Goal: Task Accomplishment & Management: Use online tool/utility

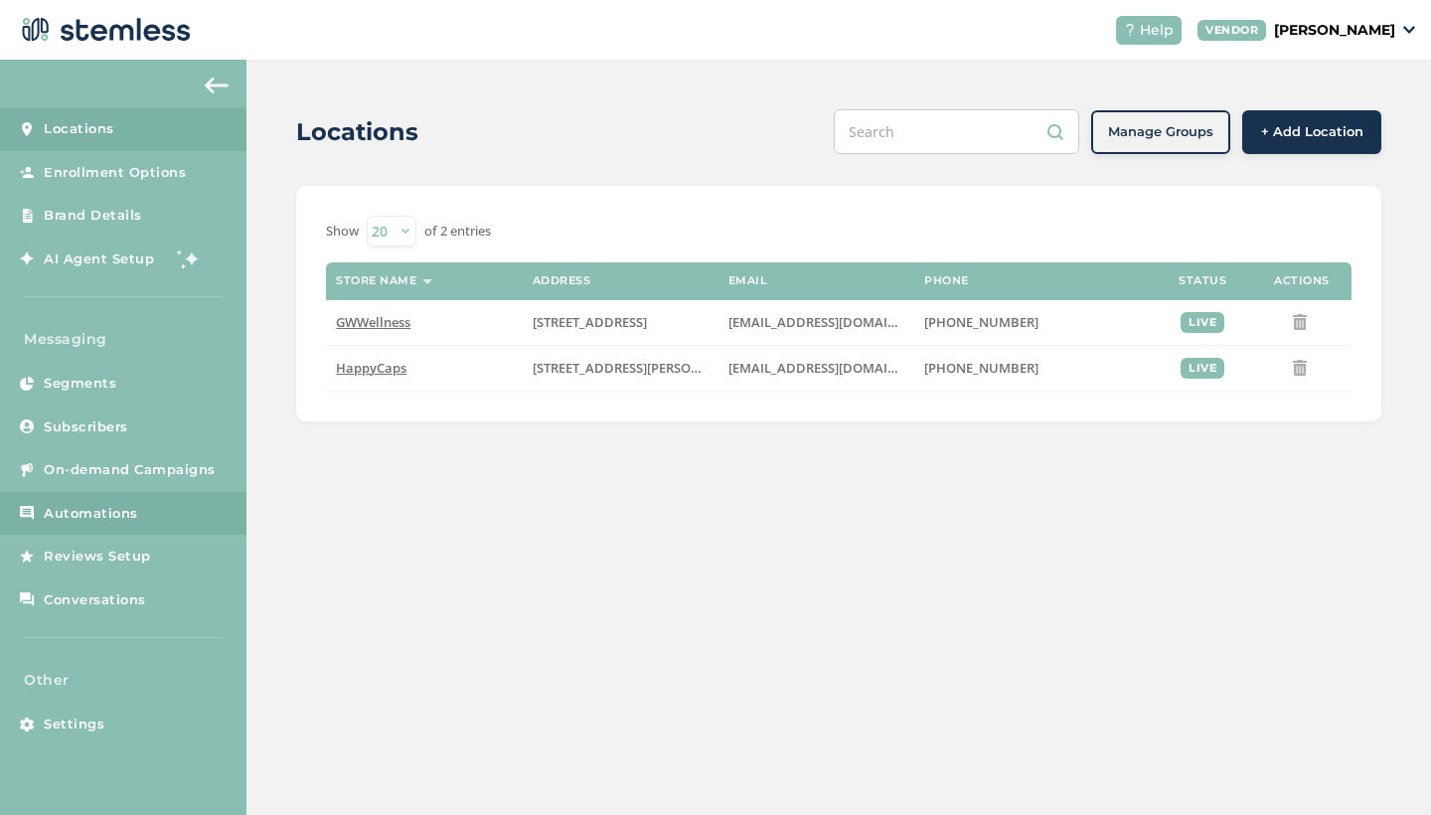
click at [94, 499] on link "Automations" at bounding box center [123, 514] width 246 height 44
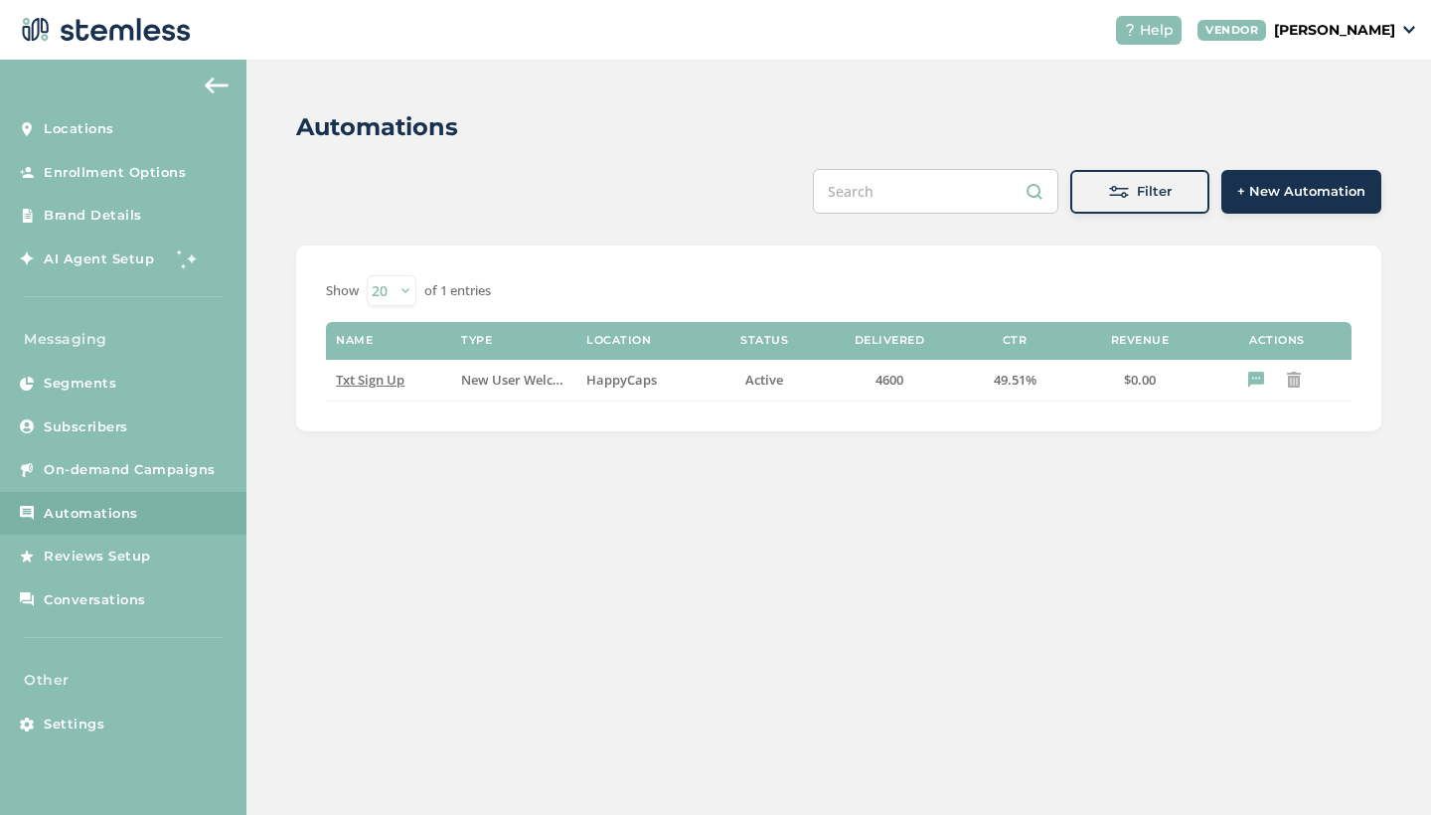
click at [1305, 197] on span "+ New Automation" at bounding box center [1301, 192] width 128 height 20
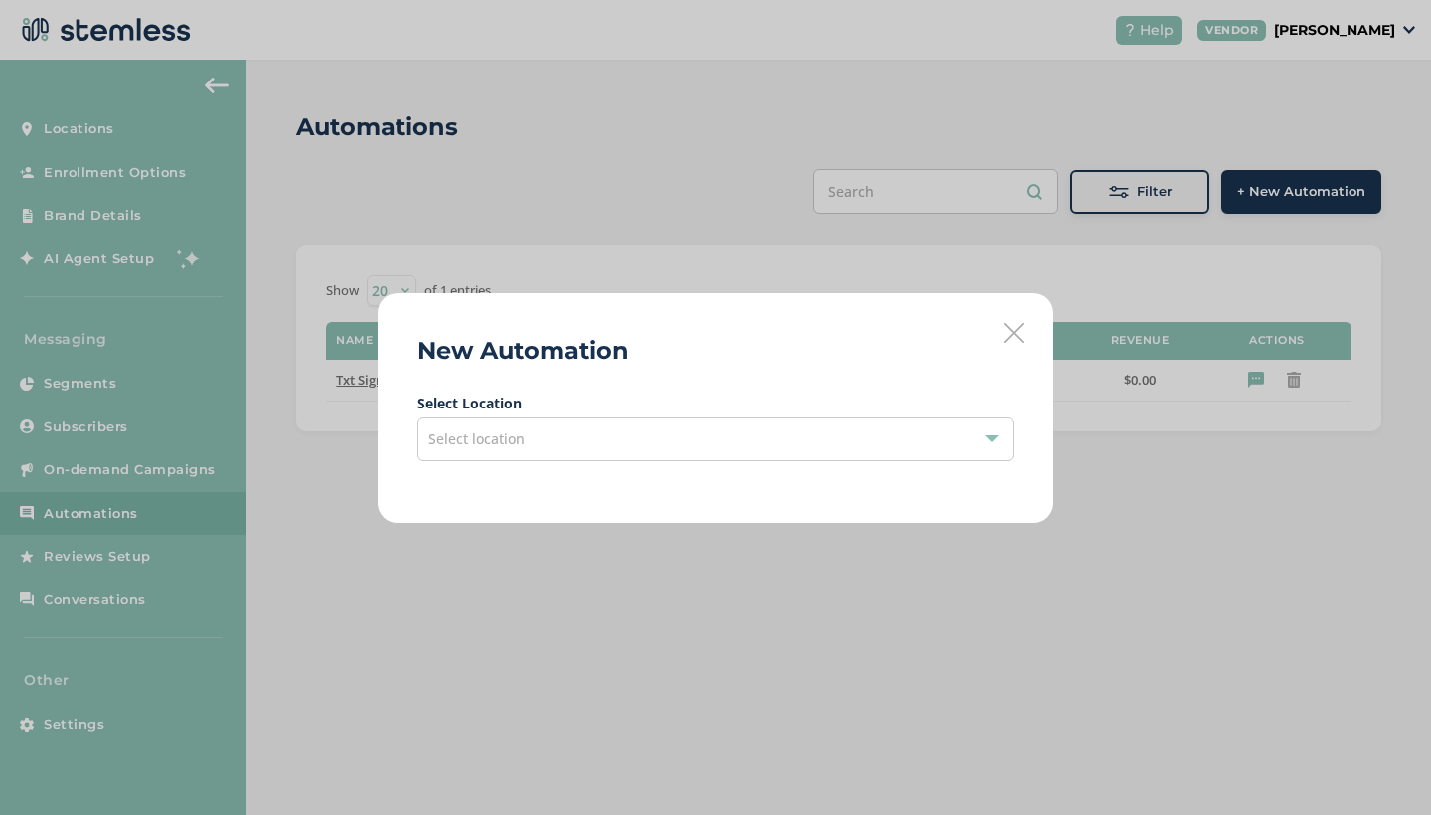
click at [556, 437] on div "Select location" at bounding box center [715, 439] width 596 height 44
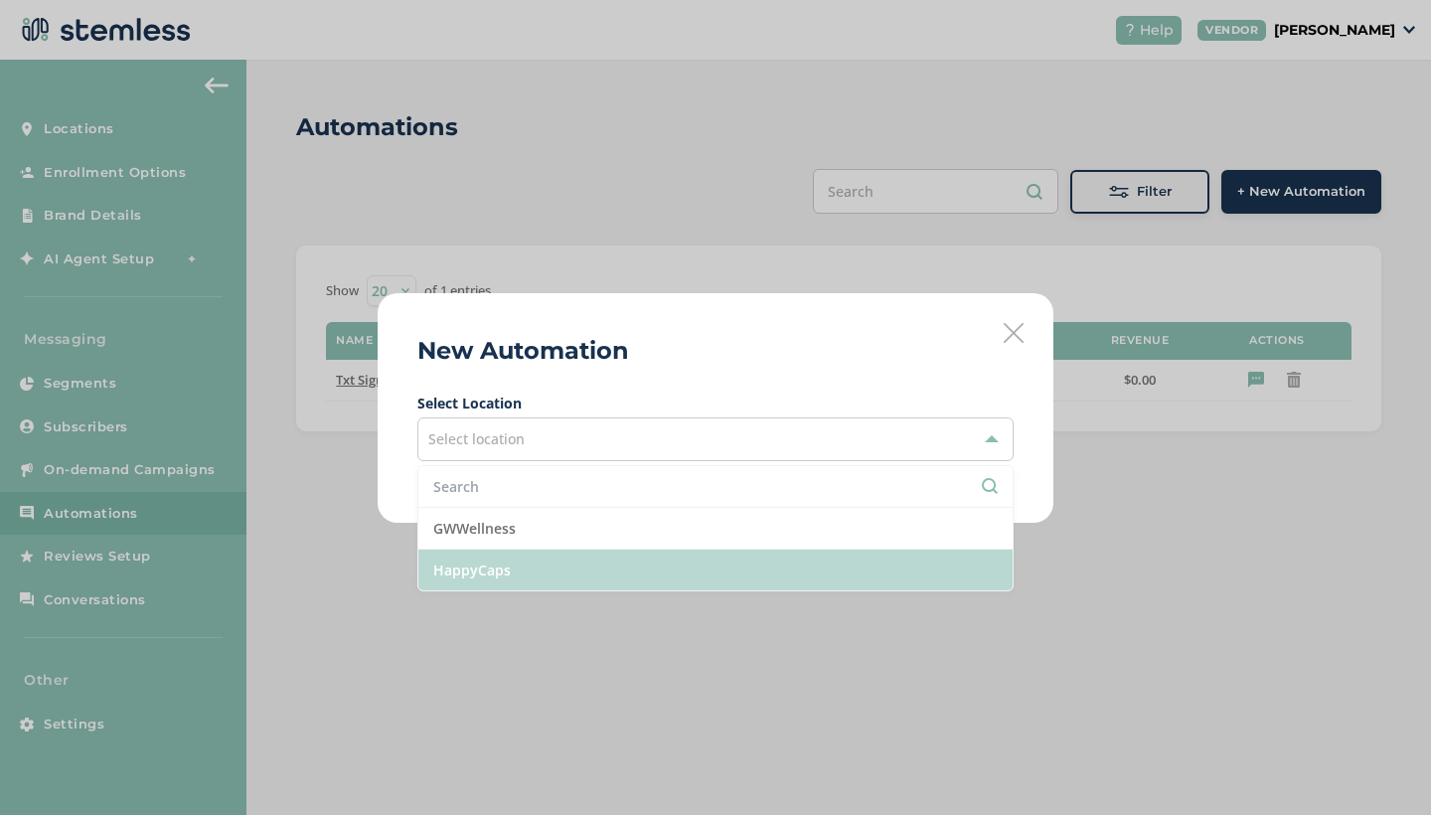
click at [542, 568] on li "HappyCaps" at bounding box center [715, 570] width 594 height 41
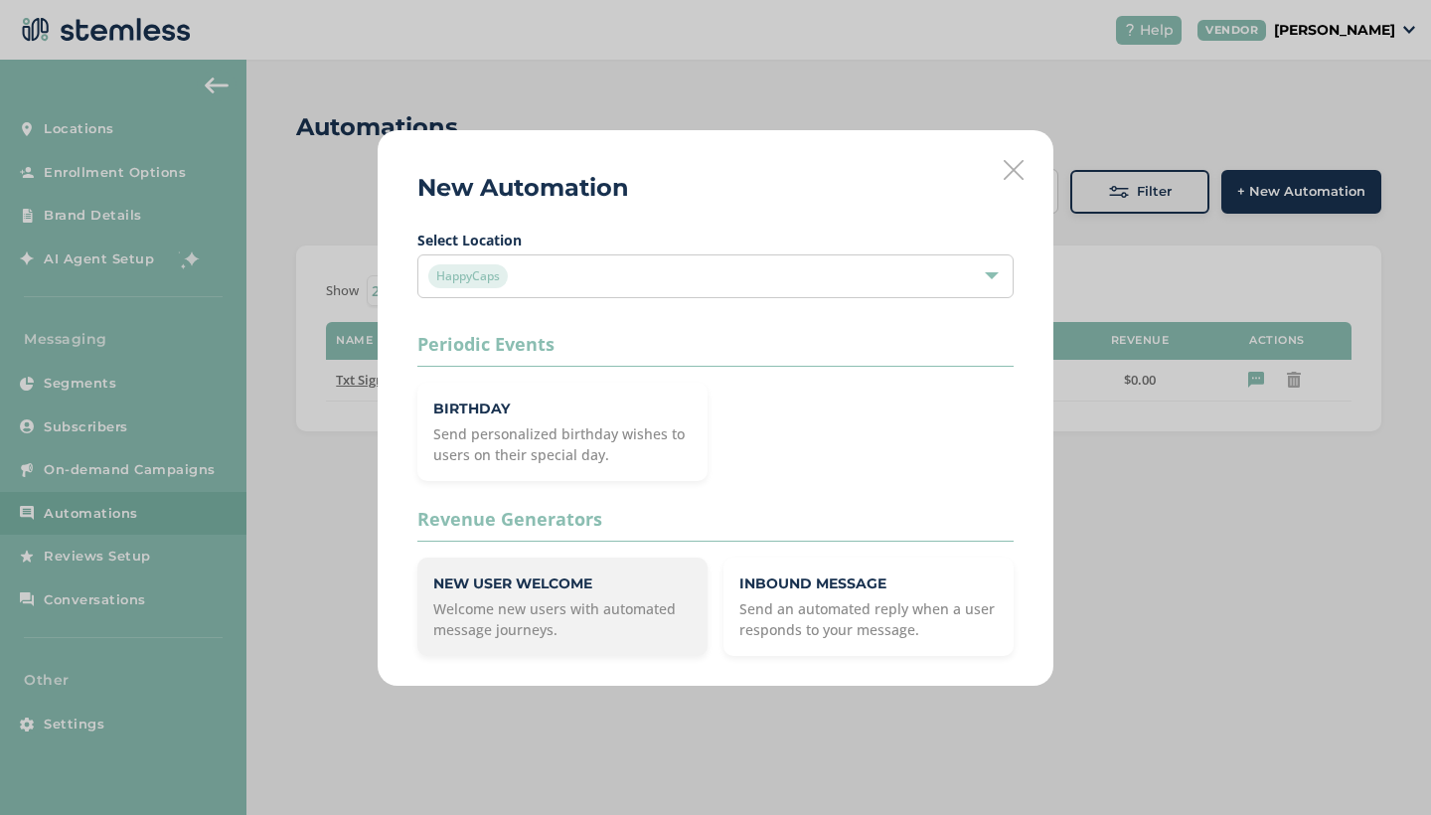
click at [568, 598] on p "Welcome new users with automated message journeys." at bounding box center [562, 619] width 258 height 42
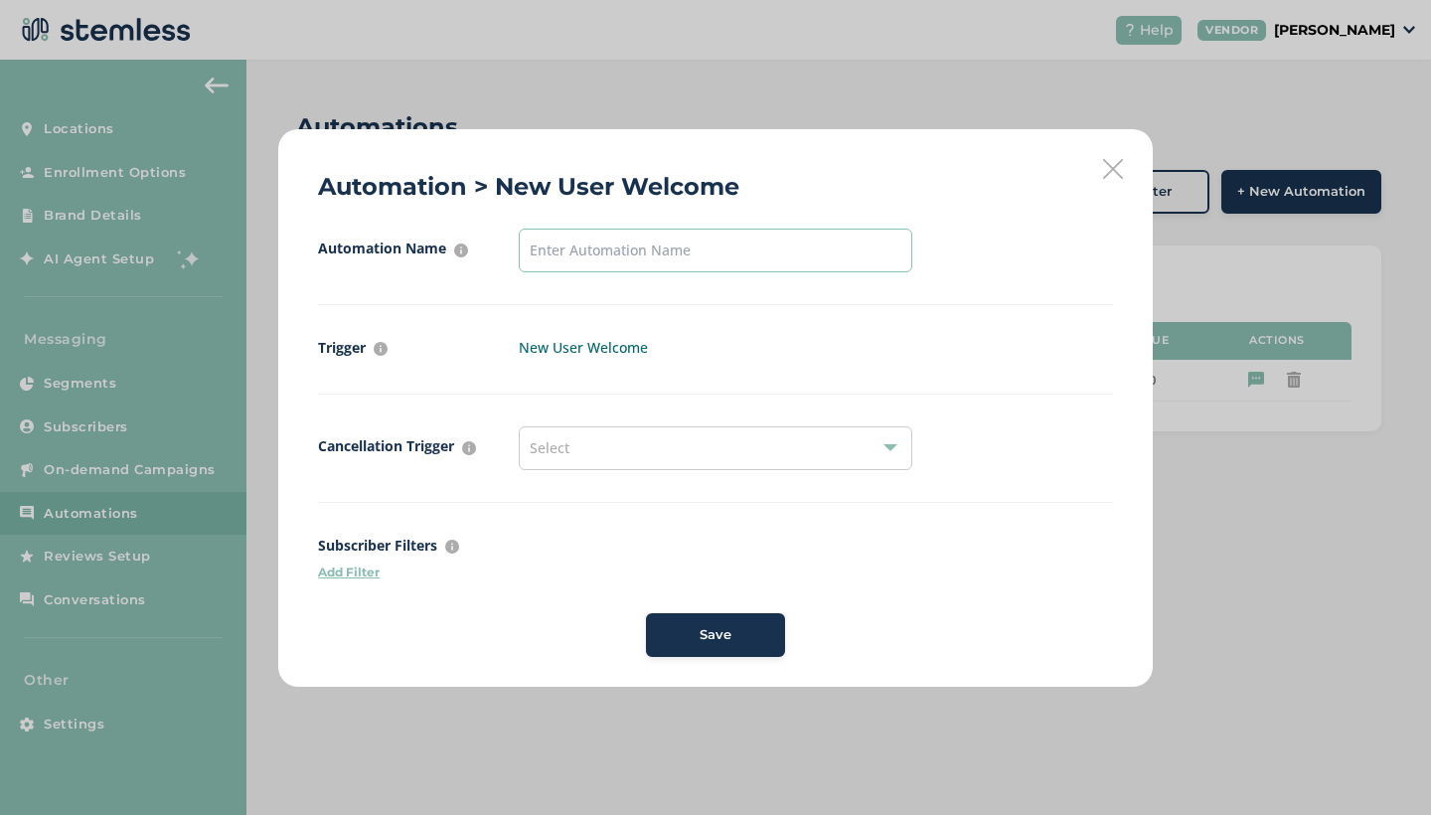
click at [643, 252] on input "text" at bounding box center [716, 251] width 394 height 44
type input "[DATE] automation"
click at [604, 446] on div "Select" at bounding box center [716, 448] width 394 height 44
click at [533, 606] on span "Automation Name For internal purposes only halloween automation Trigger What ev…" at bounding box center [715, 443] width 795 height 428
click at [357, 571] on p "Add Filter" at bounding box center [715, 572] width 795 height 18
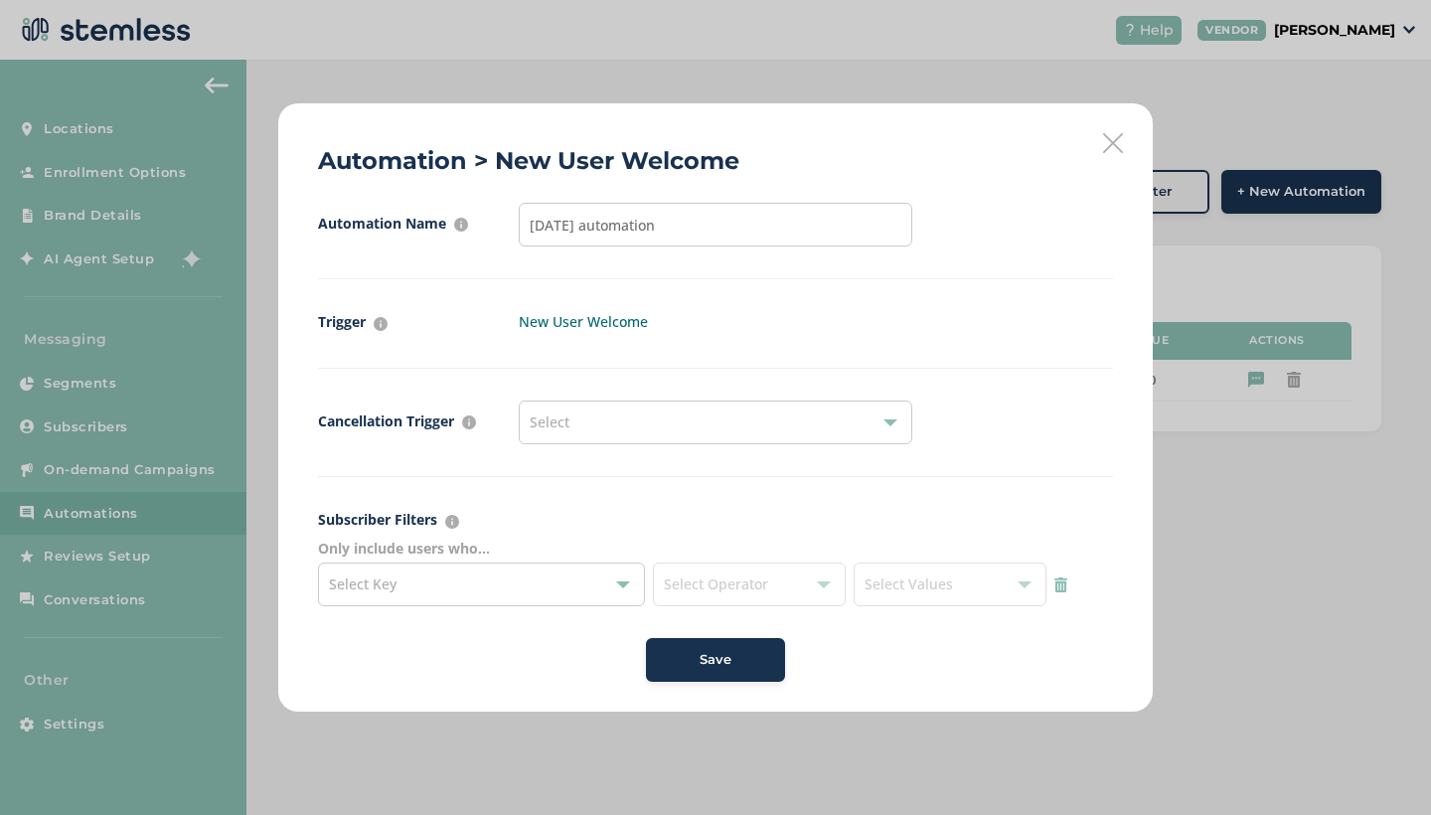
click at [1063, 585] on img at bounding box center [1060, 584] width 13 height 15
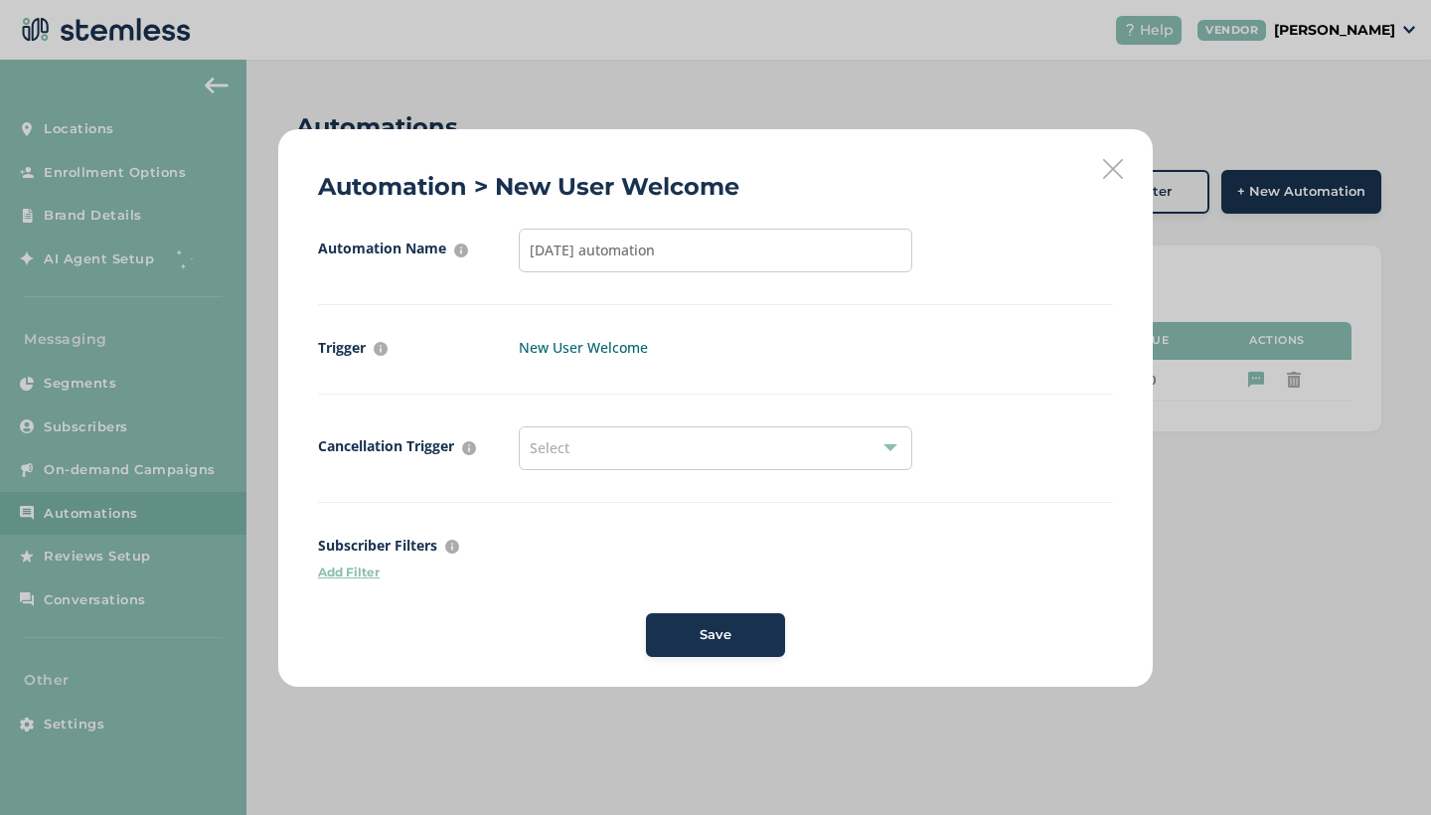
click at [707, 626] on span "Save" at bounding box center [716, 635] width 32 height 20
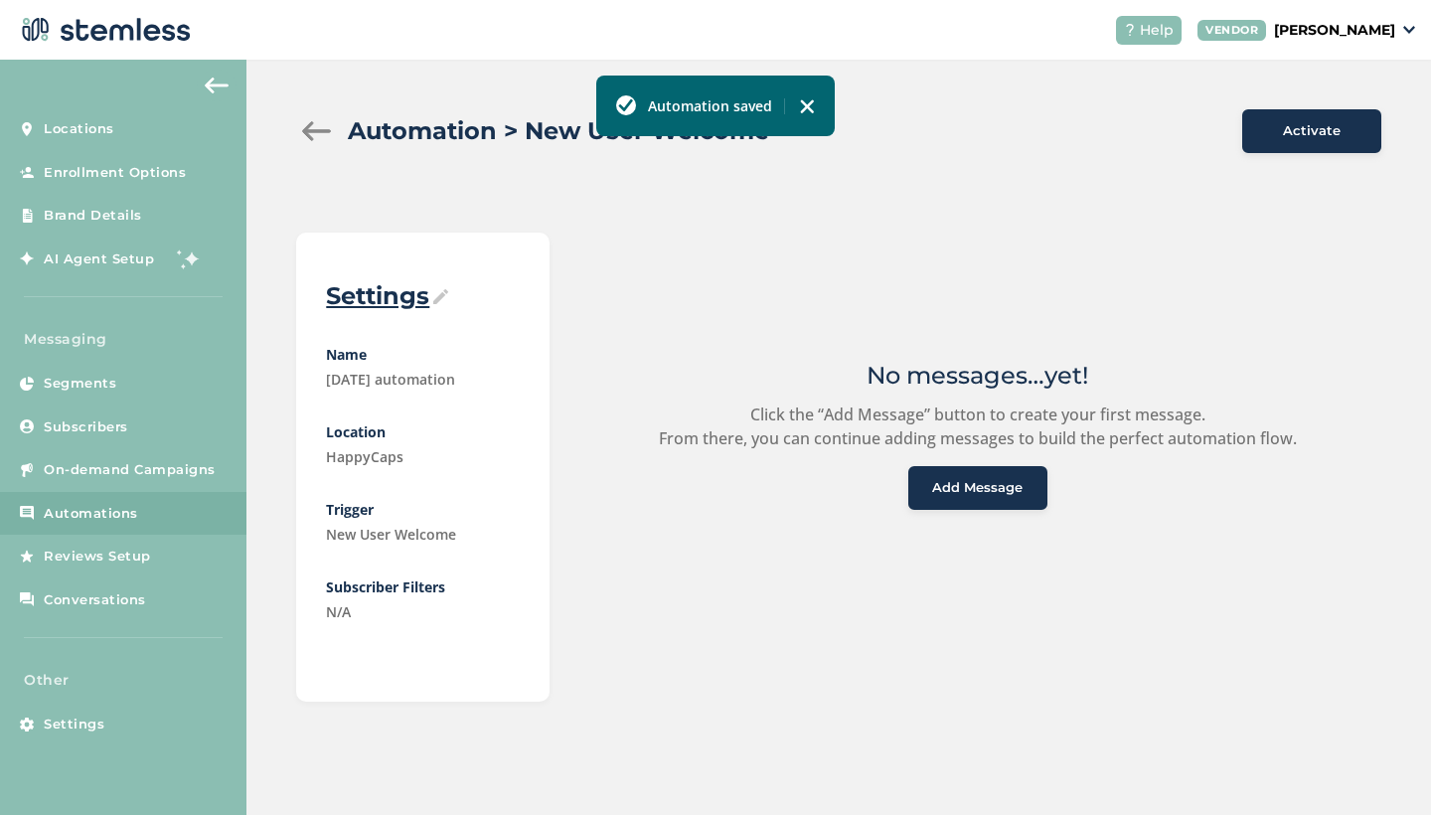
click at [952, 488] on span "Add Message" at bounding box center [977, 488] width 90 height 20
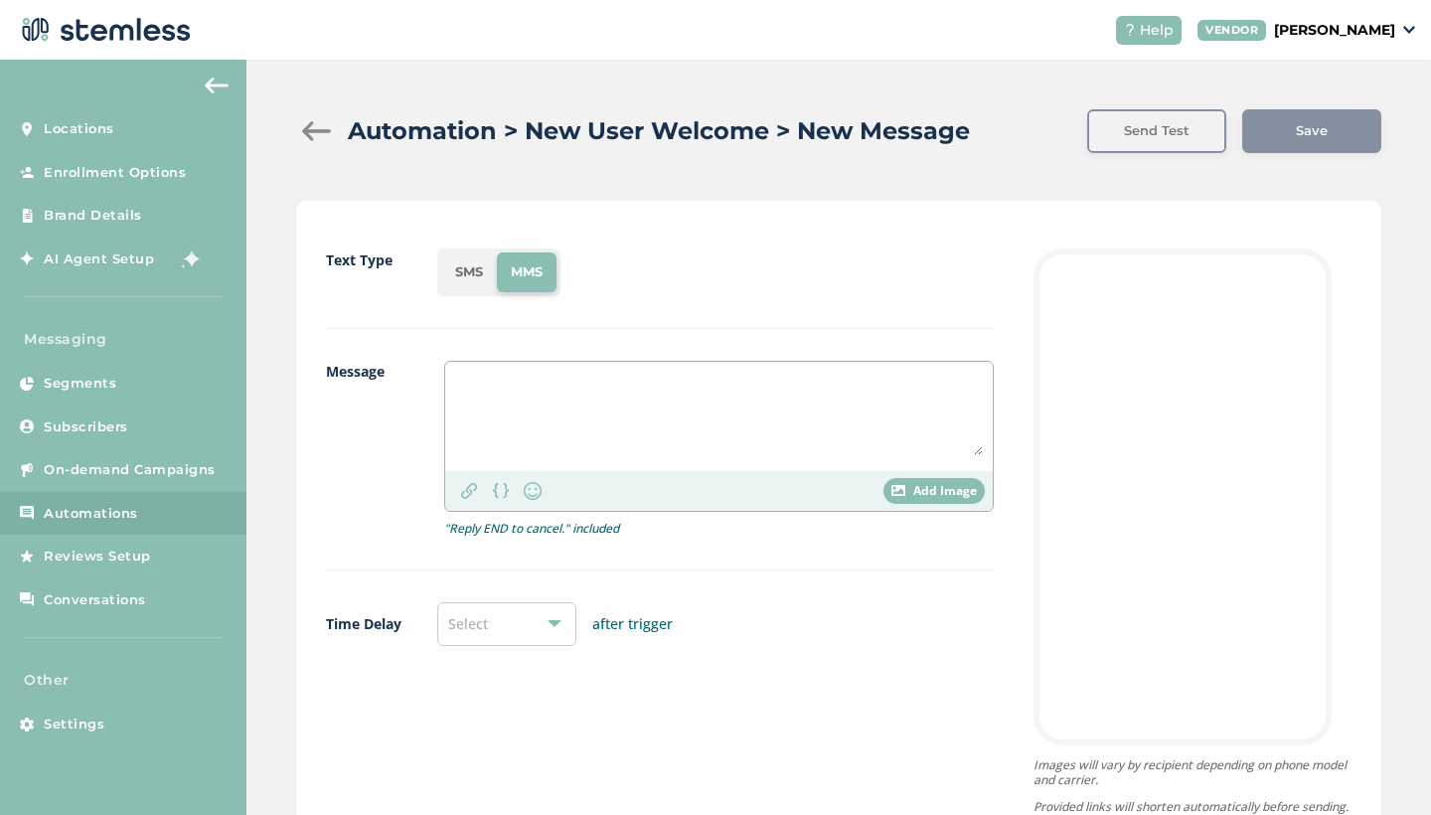
click at [545, 396] on textarea at bounding box center [719, 413] width 528 height 83
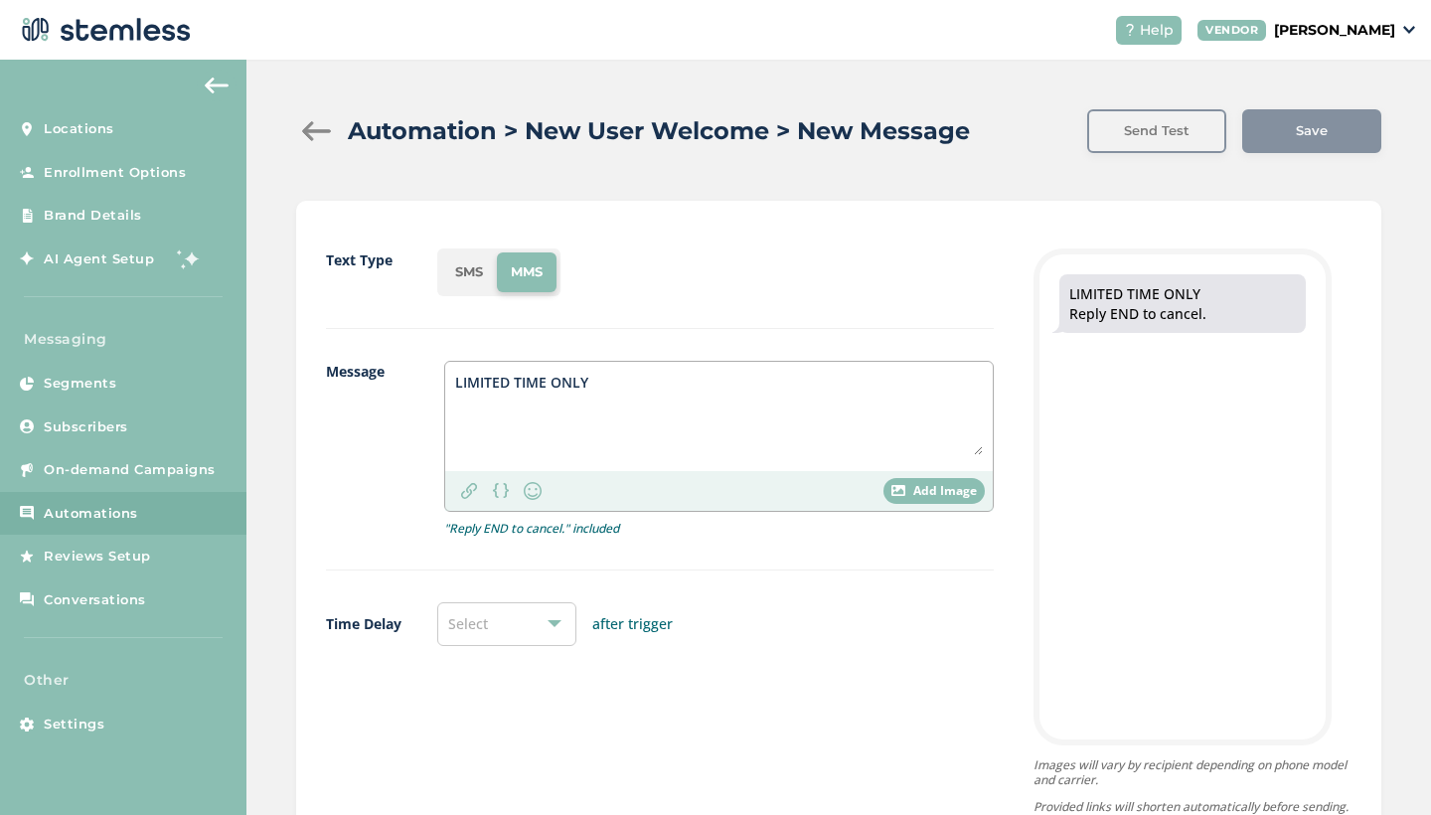
type textarea "LIMITED TIME ONLY"
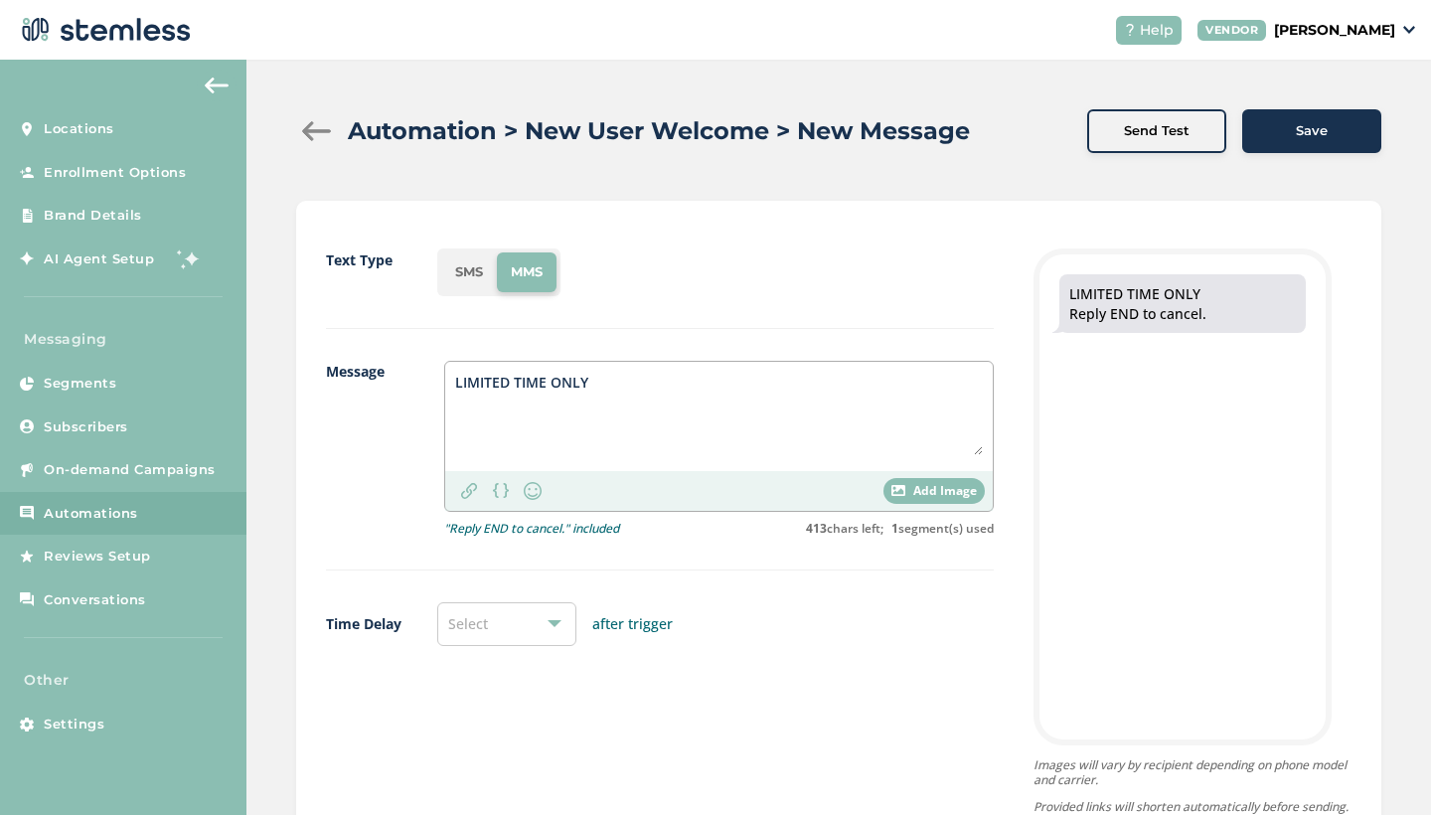
drag, startPoint x: 628, startPoint y: 385, endPoint x: 374, endPoint y: 377, distance: 254.5
click at [374, 377] on div "Message LIMITED TIME ONLY Link Personalization Emoji Add Image "Reply END to ca…" at bounding box center [660, 466] width 668 height 210
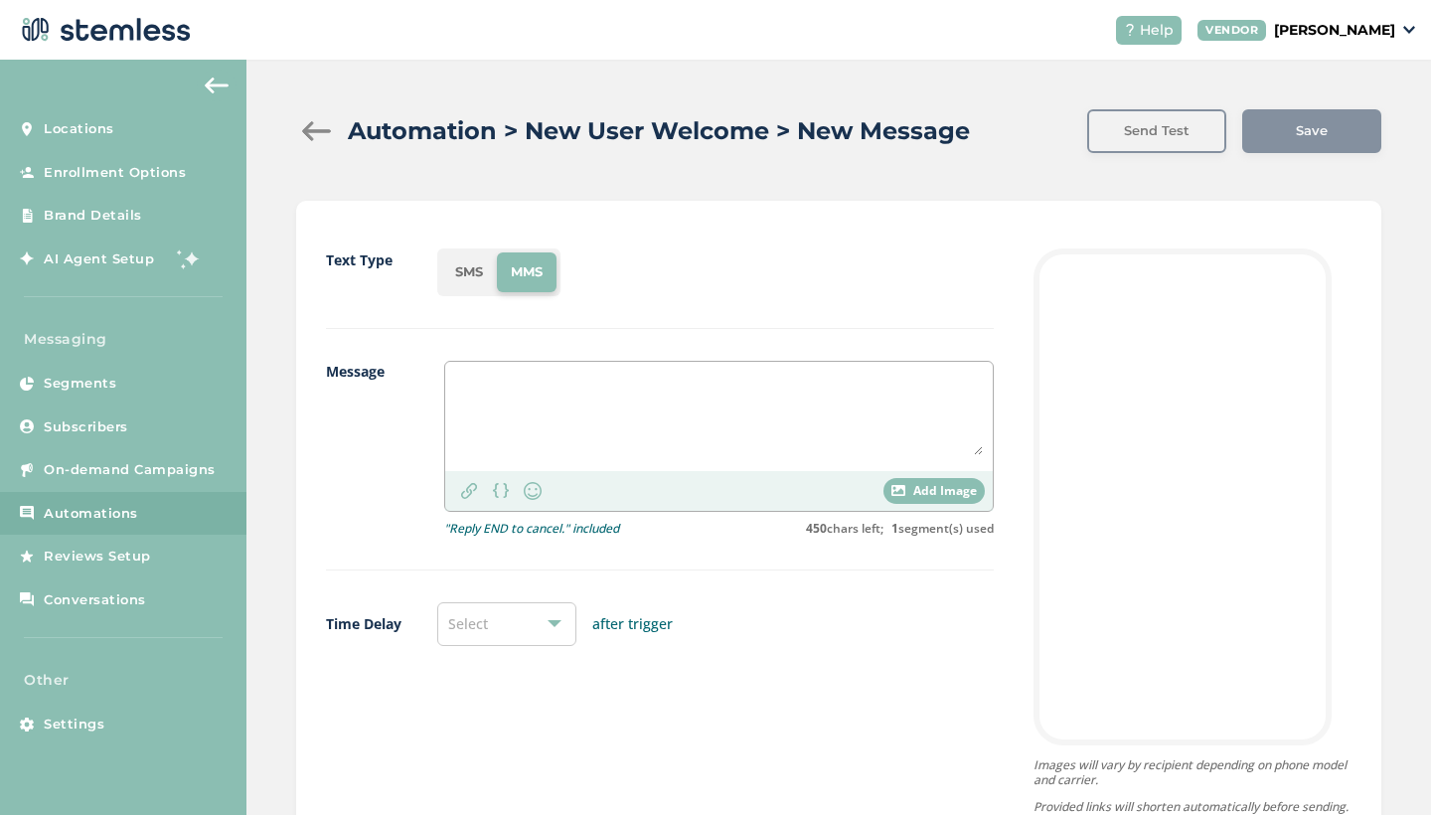
paste textarea "For store access click link & enter password: "goodhealth" Use code 'HCW20' for…"
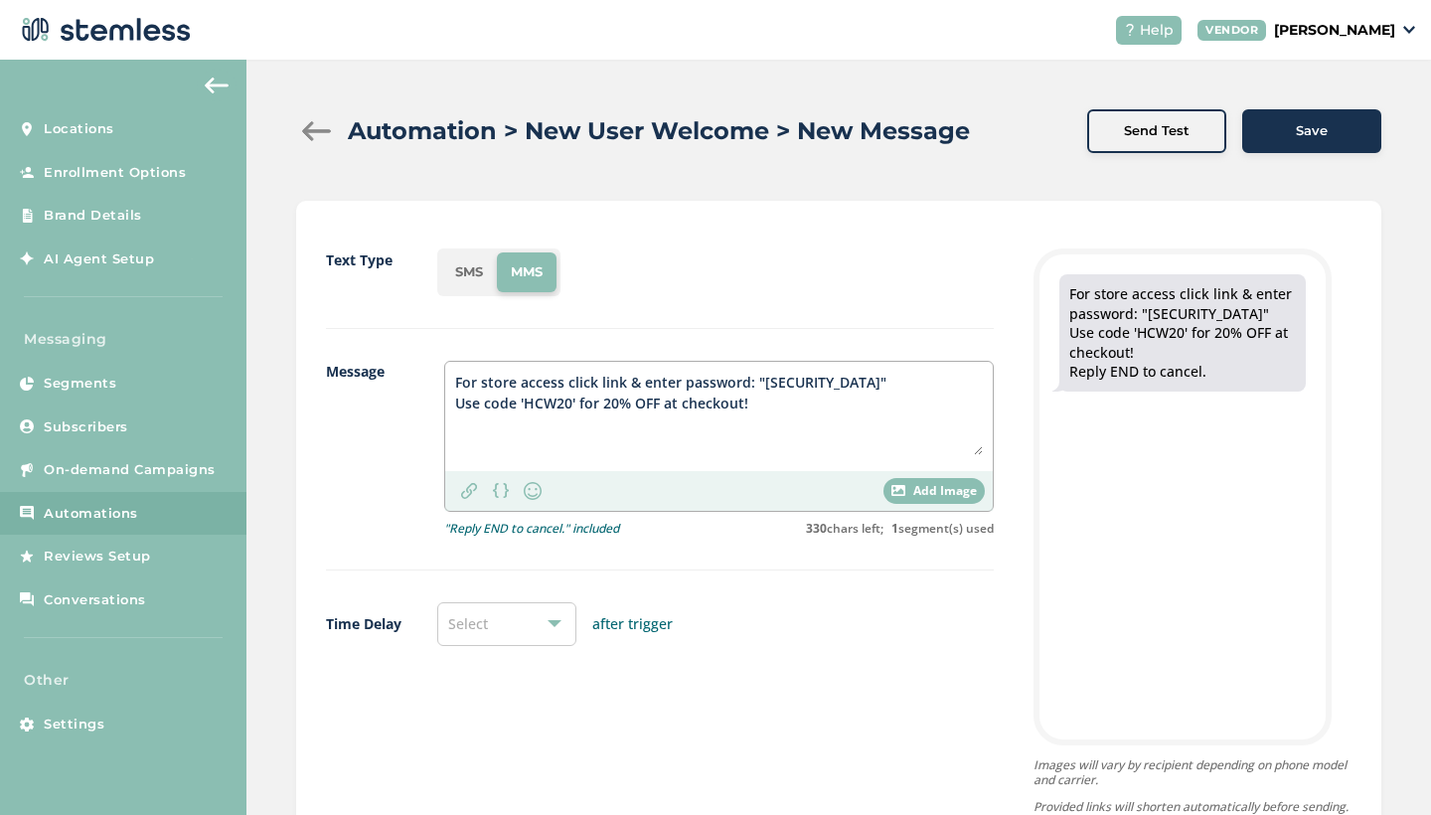
click at [456, 381] on textarea "For store access click link & enter password: "goodhealth" Use code 'HCW20' for…" at bounding box center [719, 413] width 528 height 83
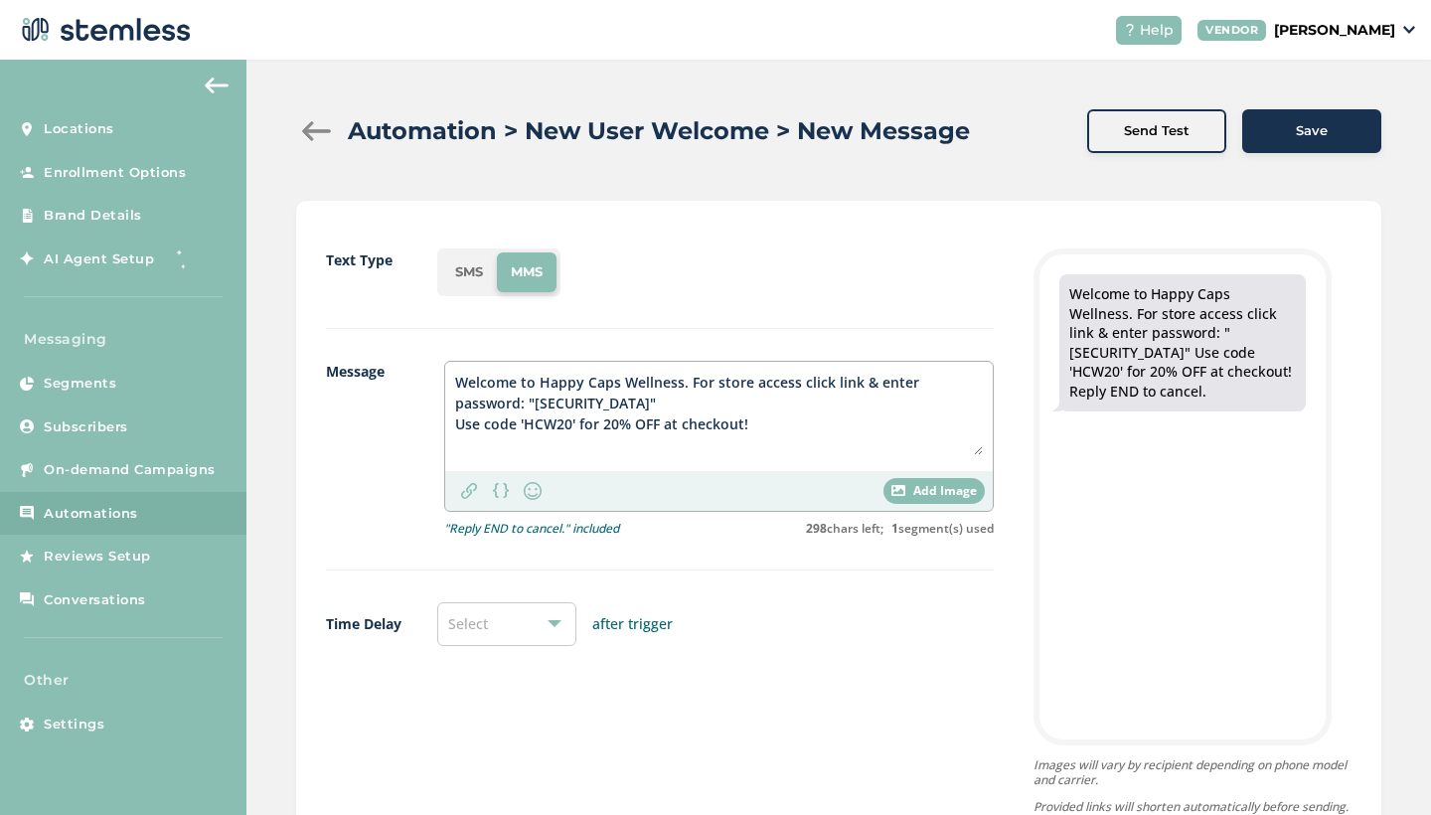
drag, startPoint x: 753, startPoint y: 423, endPoint x: 434, endPoint y: 416, distance: 319.1
click at [434, 416] on div "Message Welcome to Happy Caps Wellness. For store access click link & enter pas…" at bounding box center [660, 466] width 668 height 210
type textarea "Welcome to Happy Caps Wellness. For store access click link & enter password: "…"
click at [474, 487] on img at bounding box center [469, 491] width 16 height 16
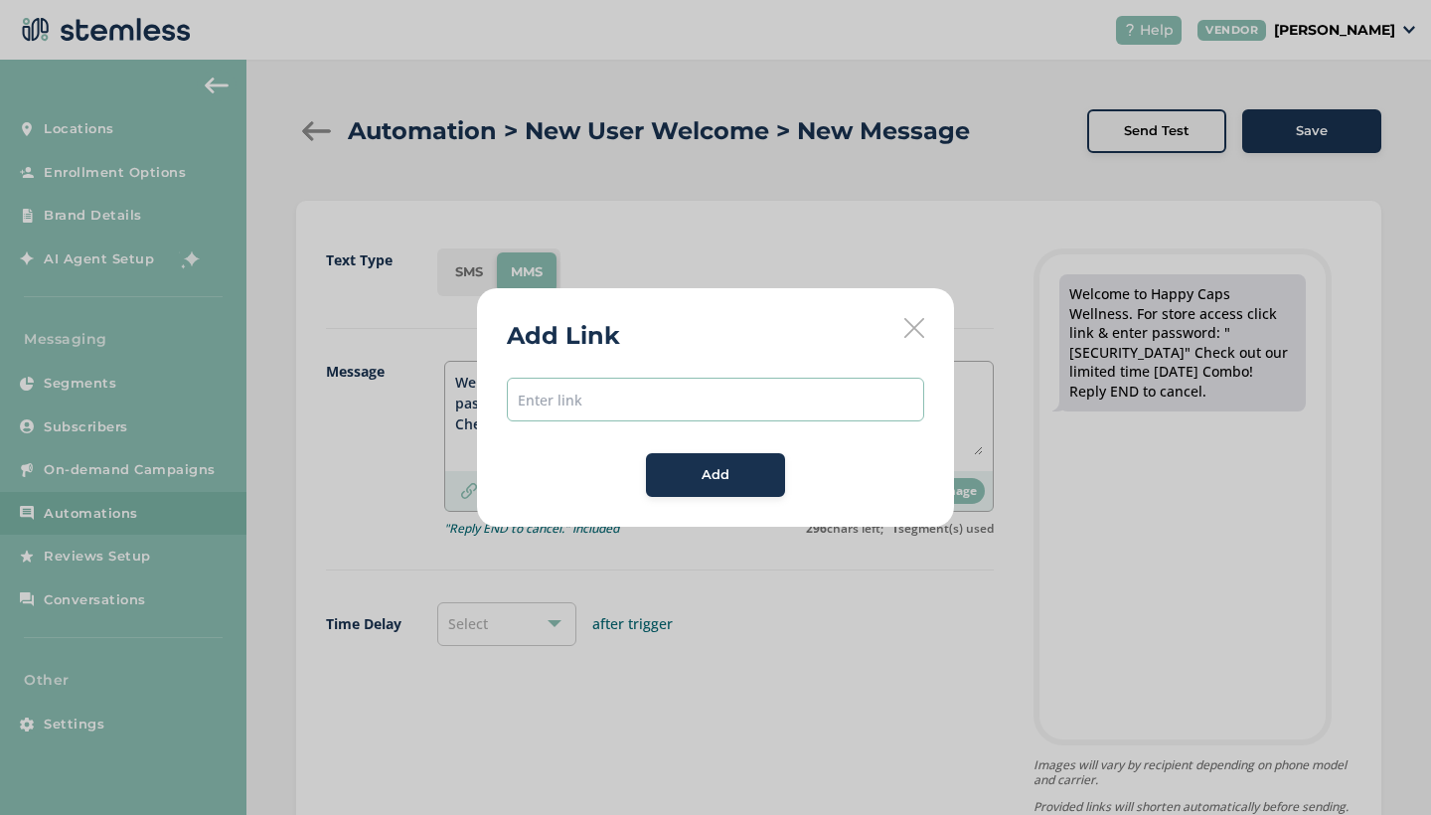
paste input "[URL][DOMAIN_NAME]"
type input "[URL][DOMAIN_NAME]"
click at [723, 471] on span "Add" at bounding box center [716, 475] width 28 height 20
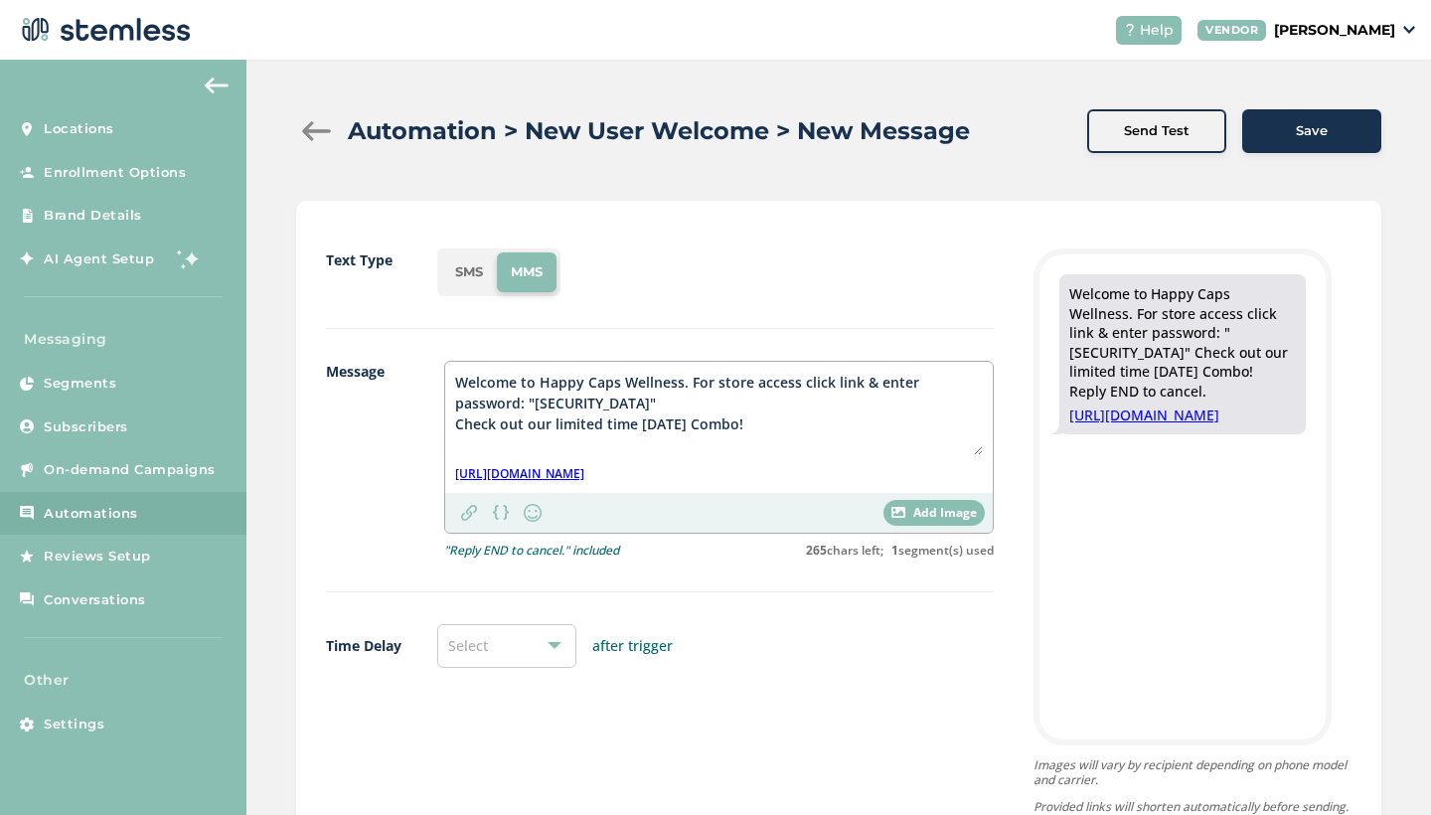
click at [933, 512] on span "Add Image" at bounding box center [945, 513] width 64 height 18
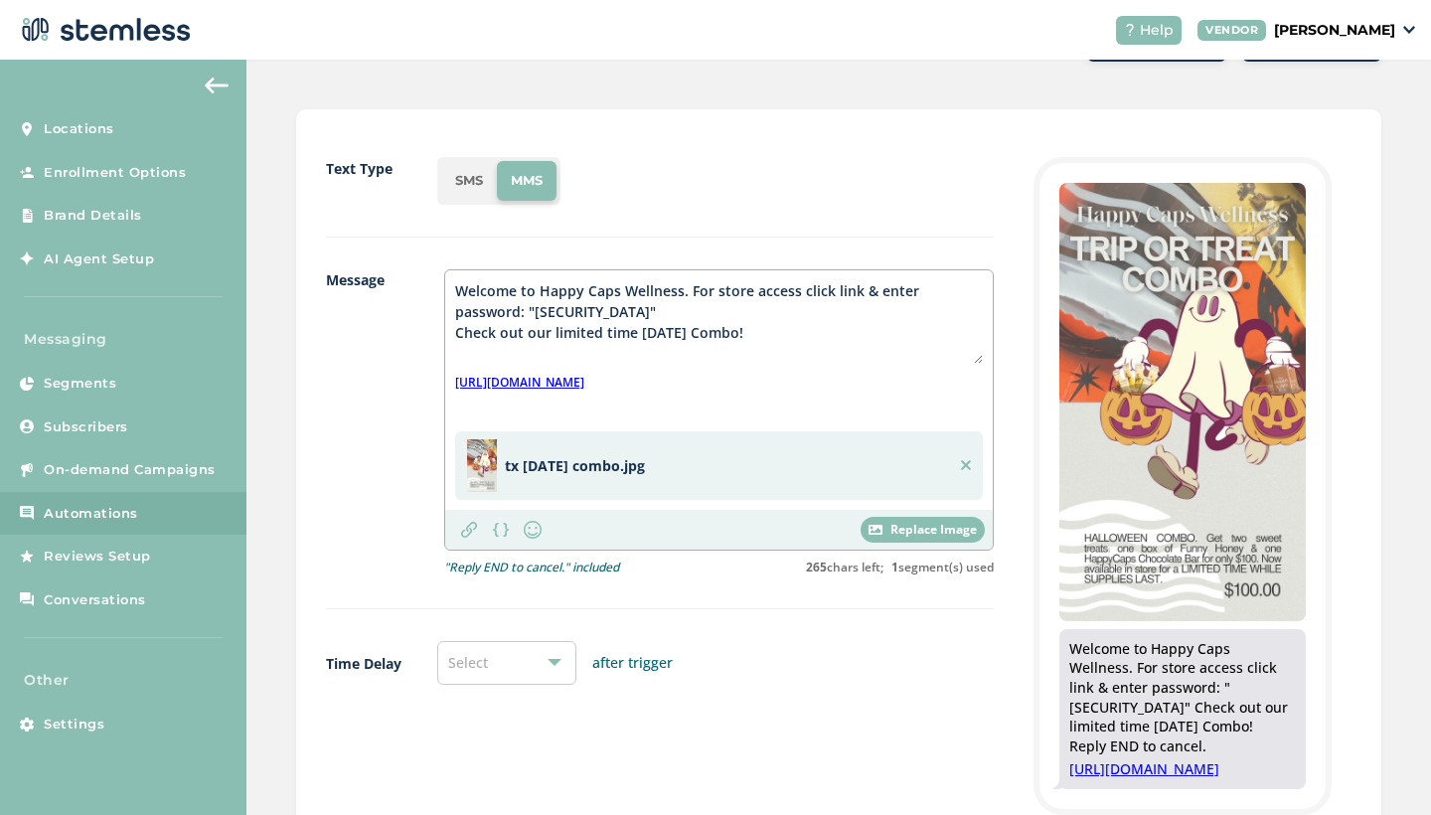
scroll to position [98, 0]
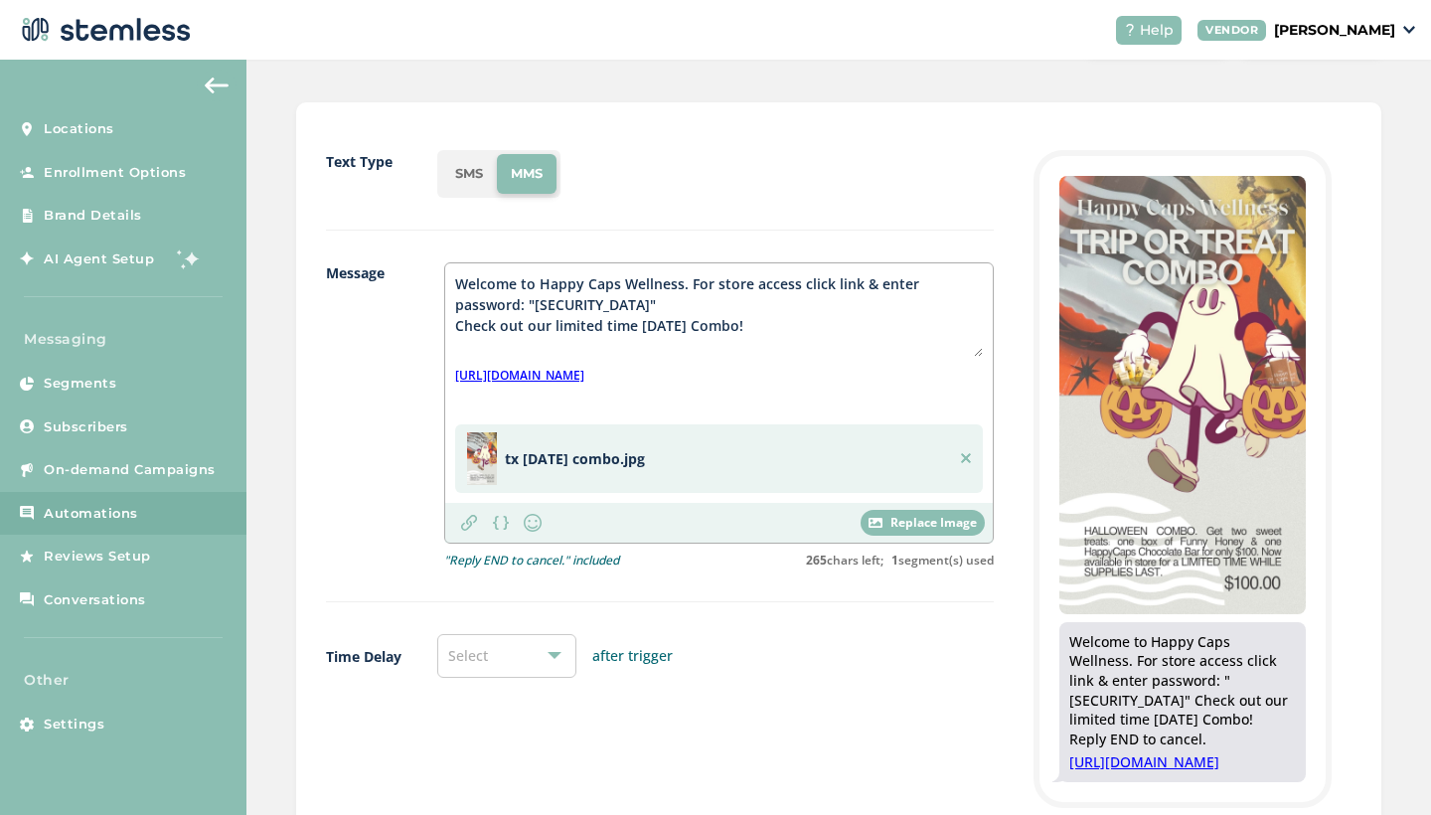
click at [529, 651] on div "Select" at bounding box center [506, 656] width 139 height 44
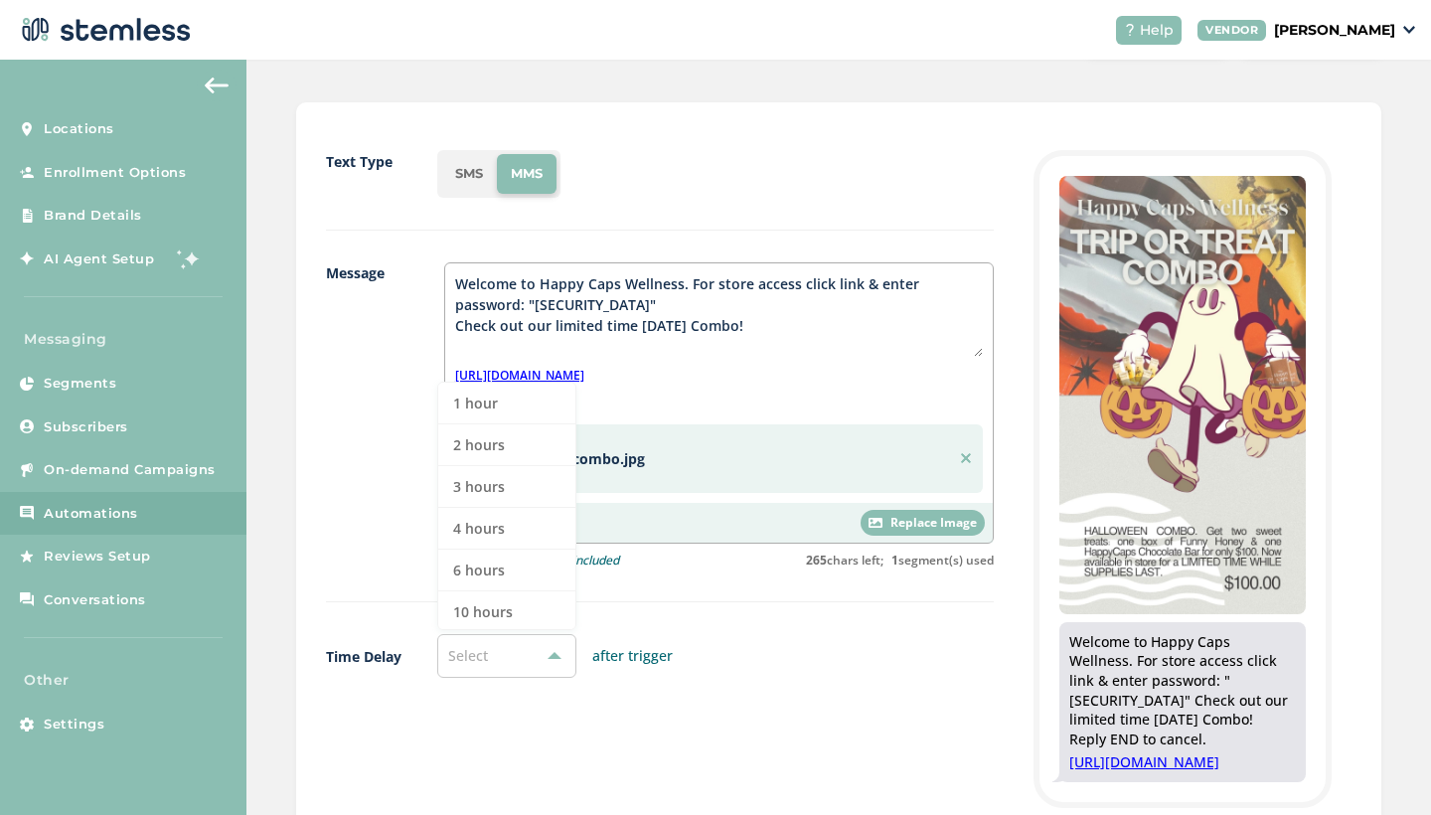
click at [754, 705] on div "Text Type SMS MMS Message Welcome to Happy Caps Wellness. For store access clic…" at bounding box center [660, 513] width 668 height 726
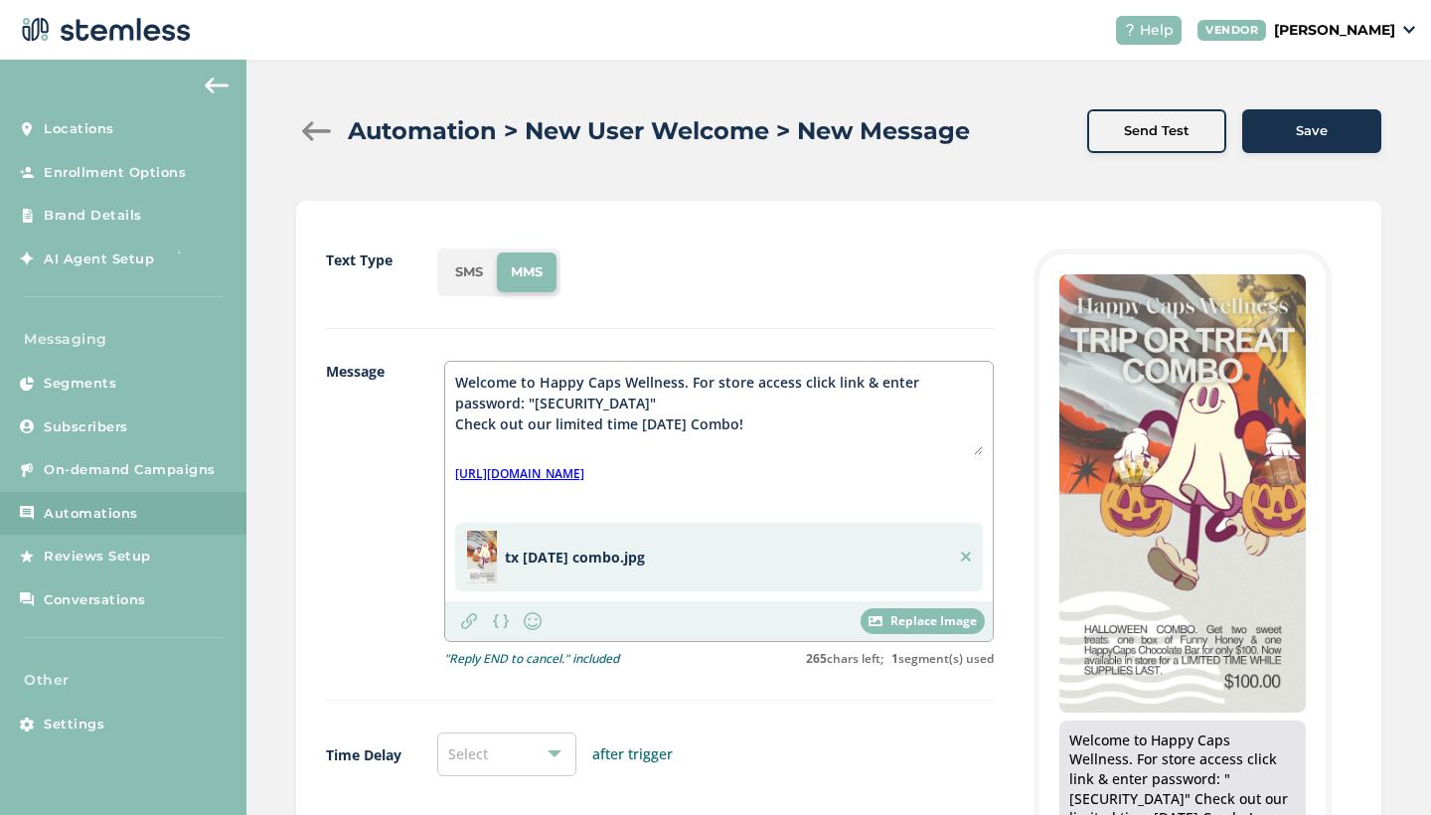
scroll to position [0, 0]
click at [1269, 135] on div "Save" at bounding box center [1311, 131] width 107 height 20
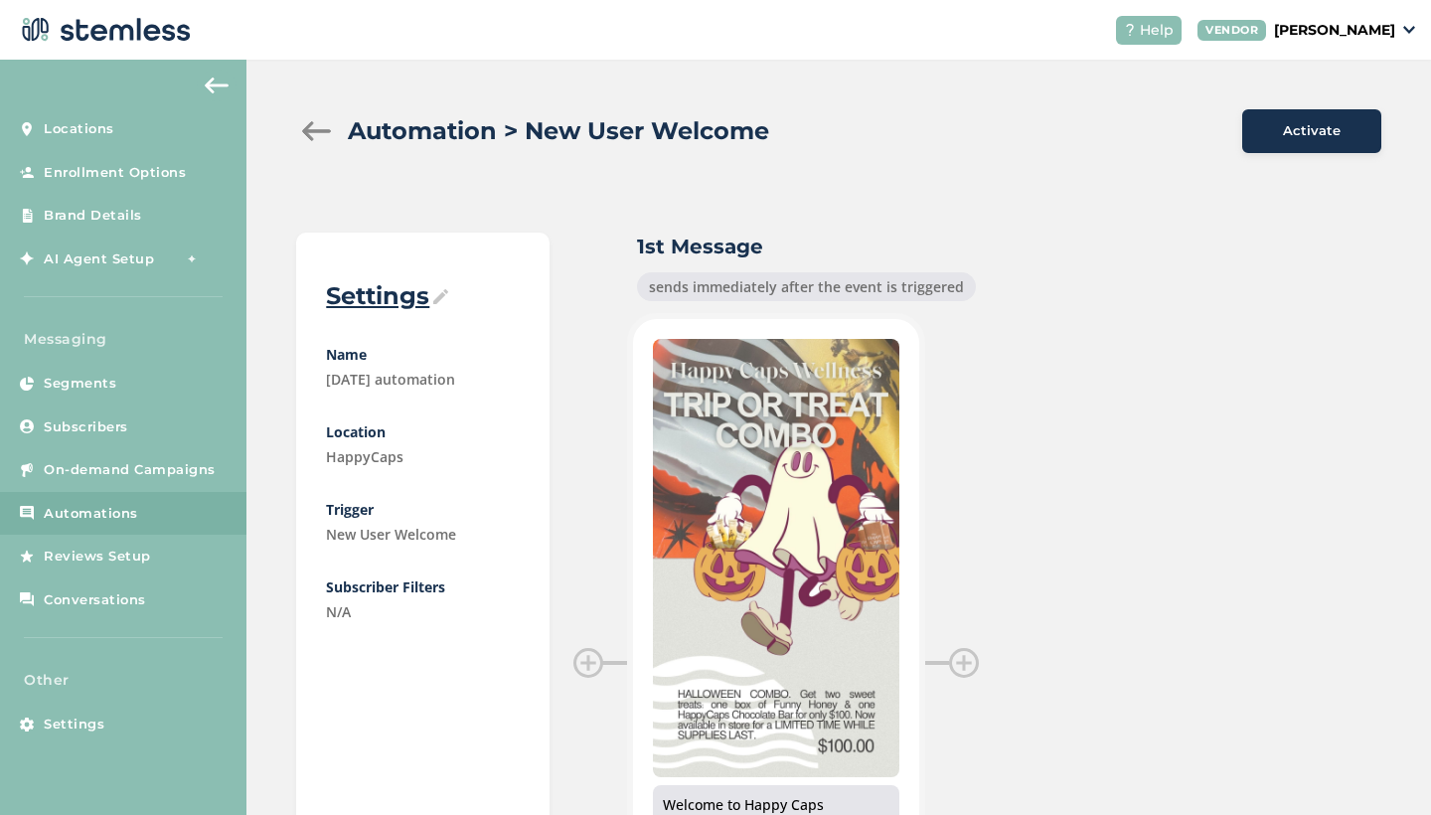
click at [1314, 138] on span "Activate" at bounding box center [1312, 131] width 58 height 20
click at [315, 136] on div at bounding box center [316, 131] width 40 height 20
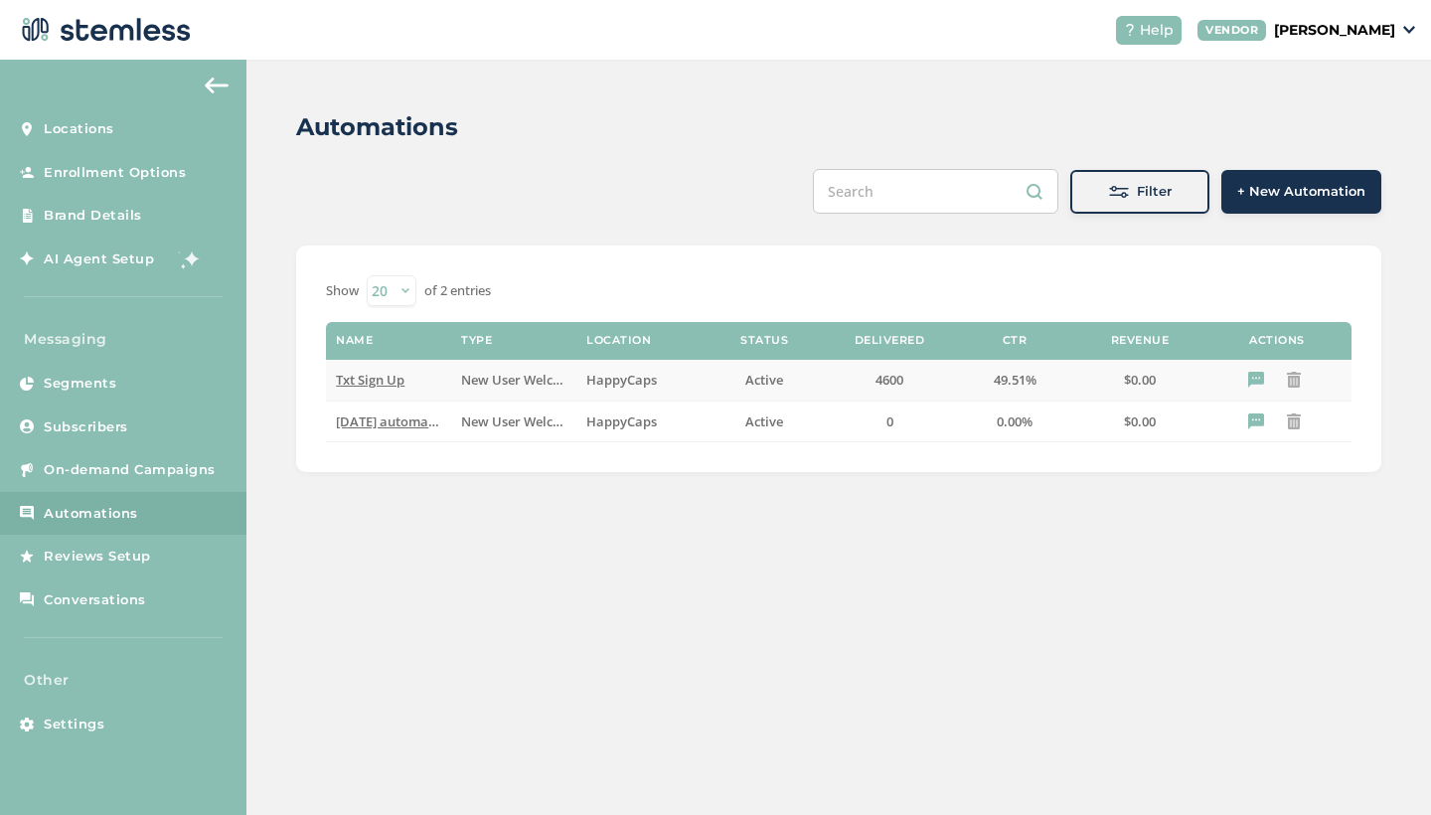
click at [390, 374] on span "Txt Sign Up" at bounding box center [370, 380] width 69 height 18
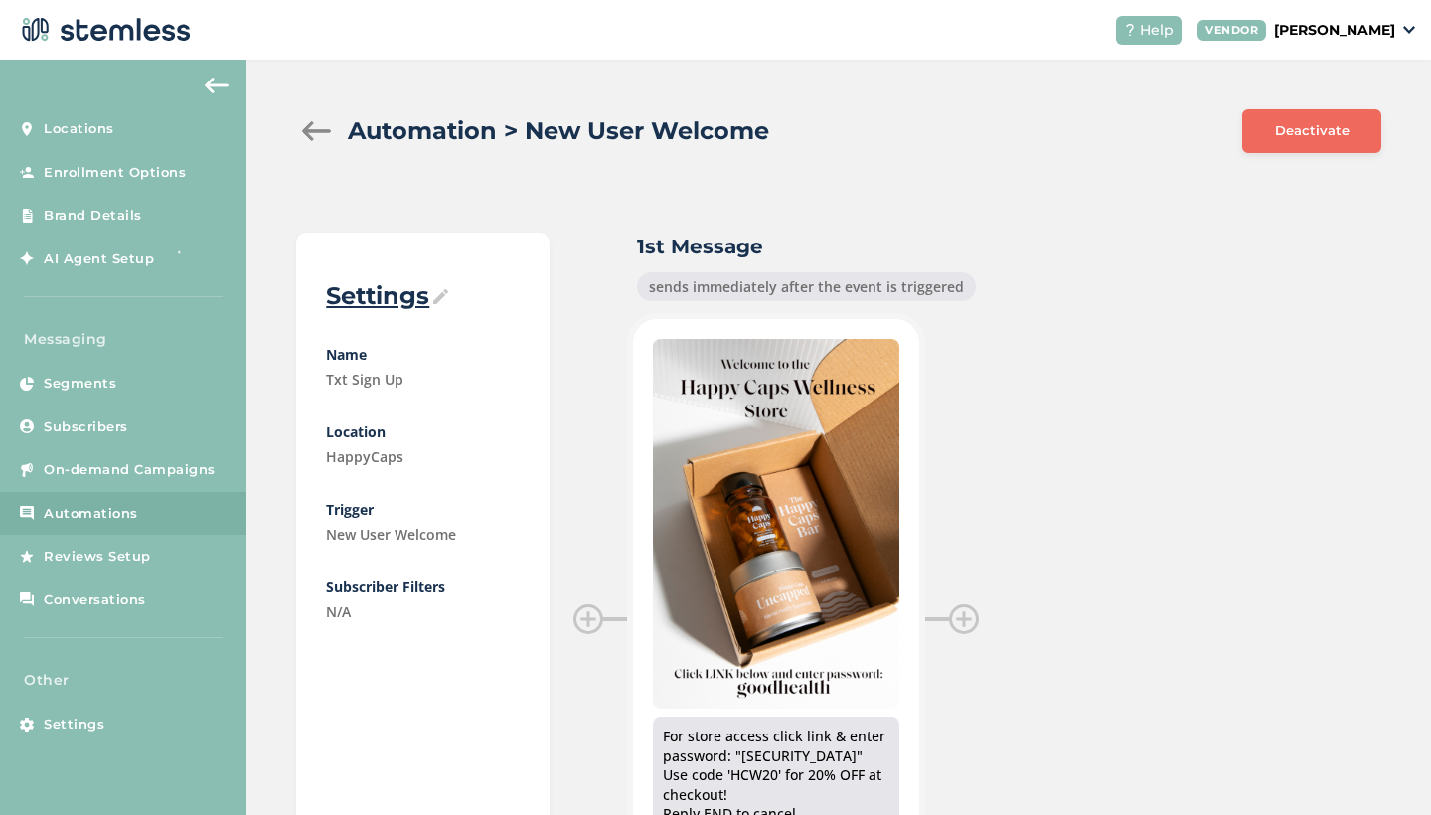
click at [1290, 138] on span "Deactivate" at bounding box center [1312, 131] width 75 height 20
click at [307, 130] on div at bounding box center [316, 131] width 40 height 20
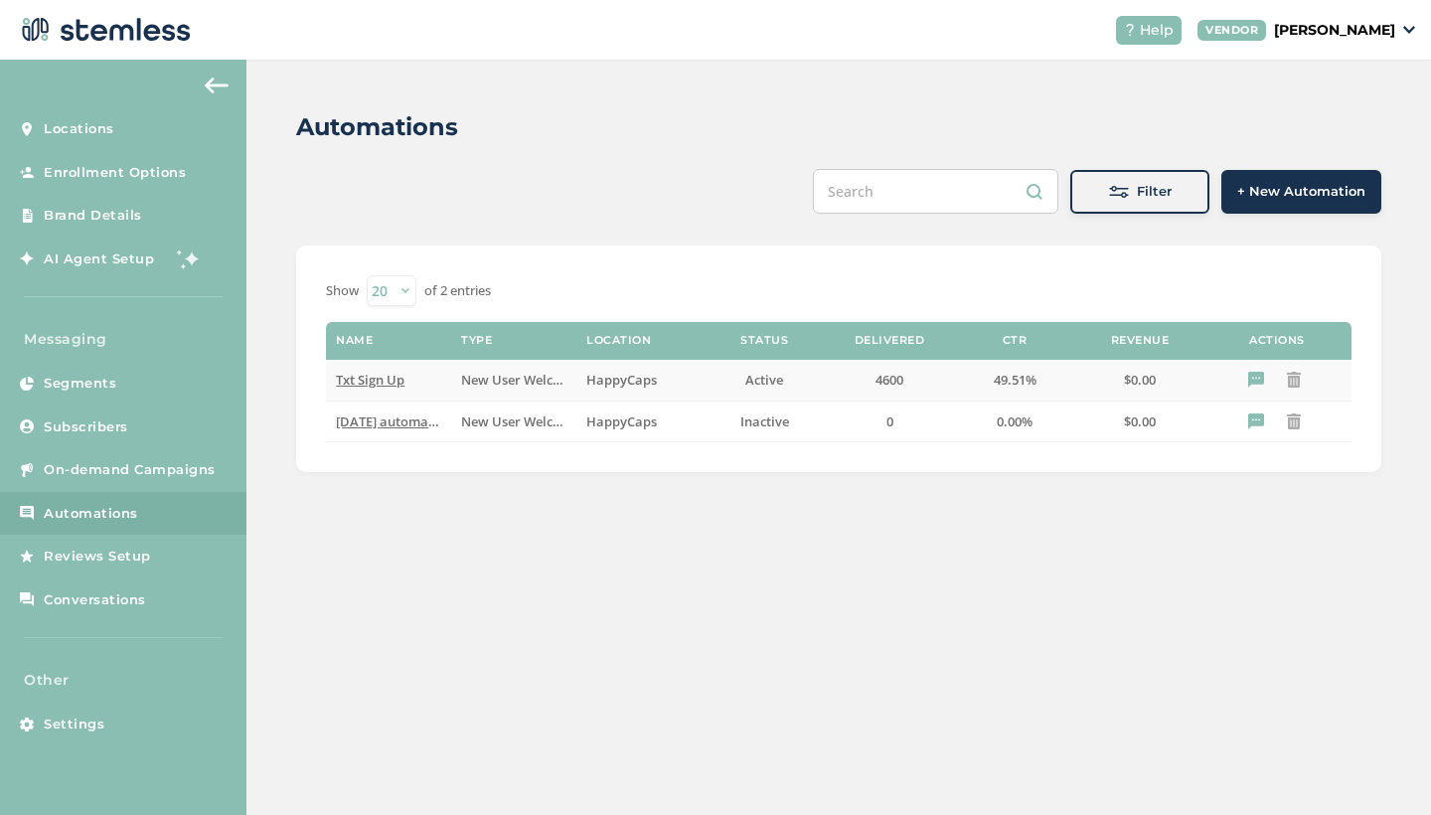
click at [362, 383] on span "Txt Sign Up" at bounding box center [370, 380] width 69 height 18
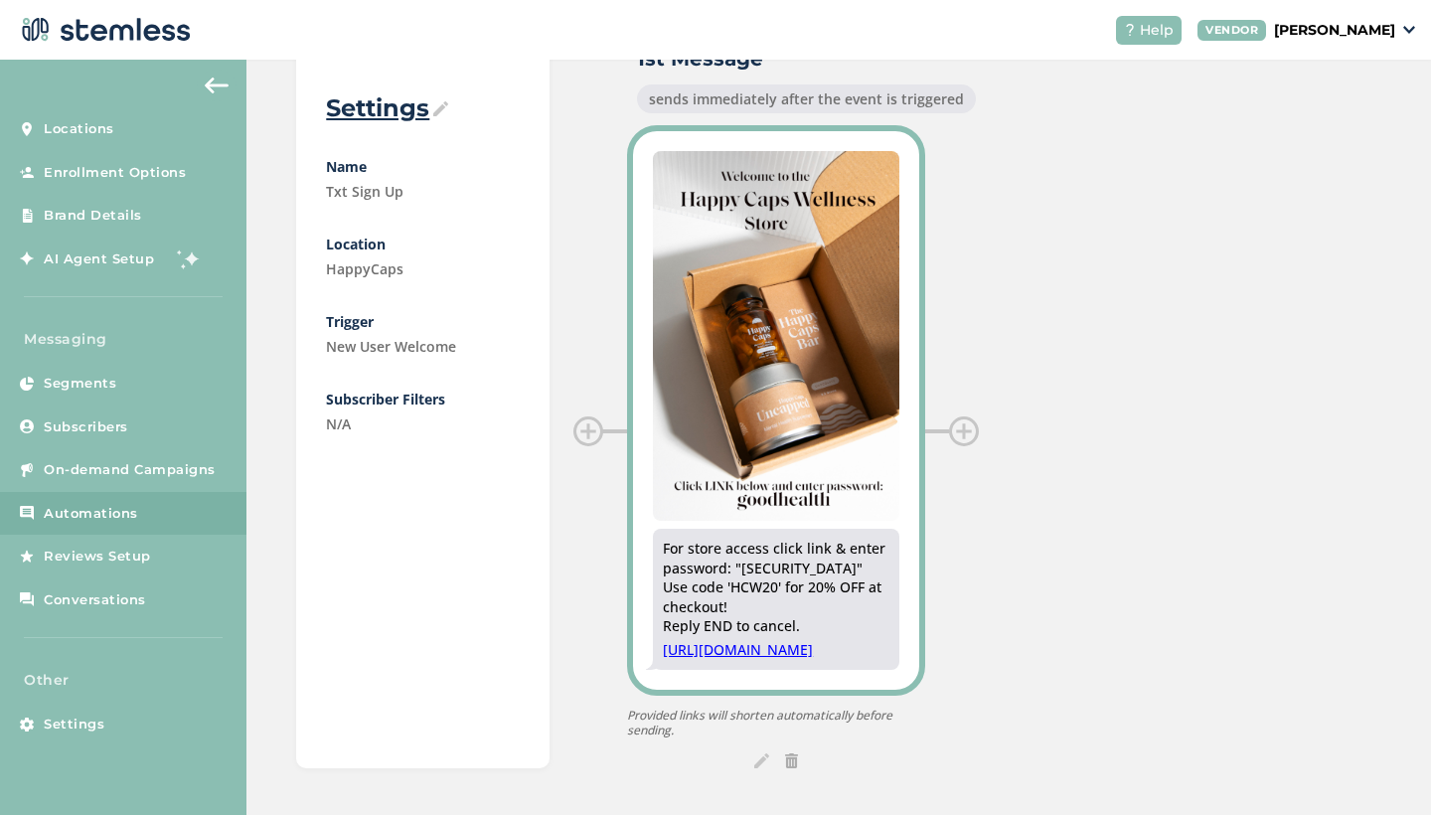
scroll to position [187, 0]
click at [739, 556] on div "For store access click link & enter password: "goodhealth" Use code 'HCW20' for…" at bounding box center [776, 588] width 227 height 97
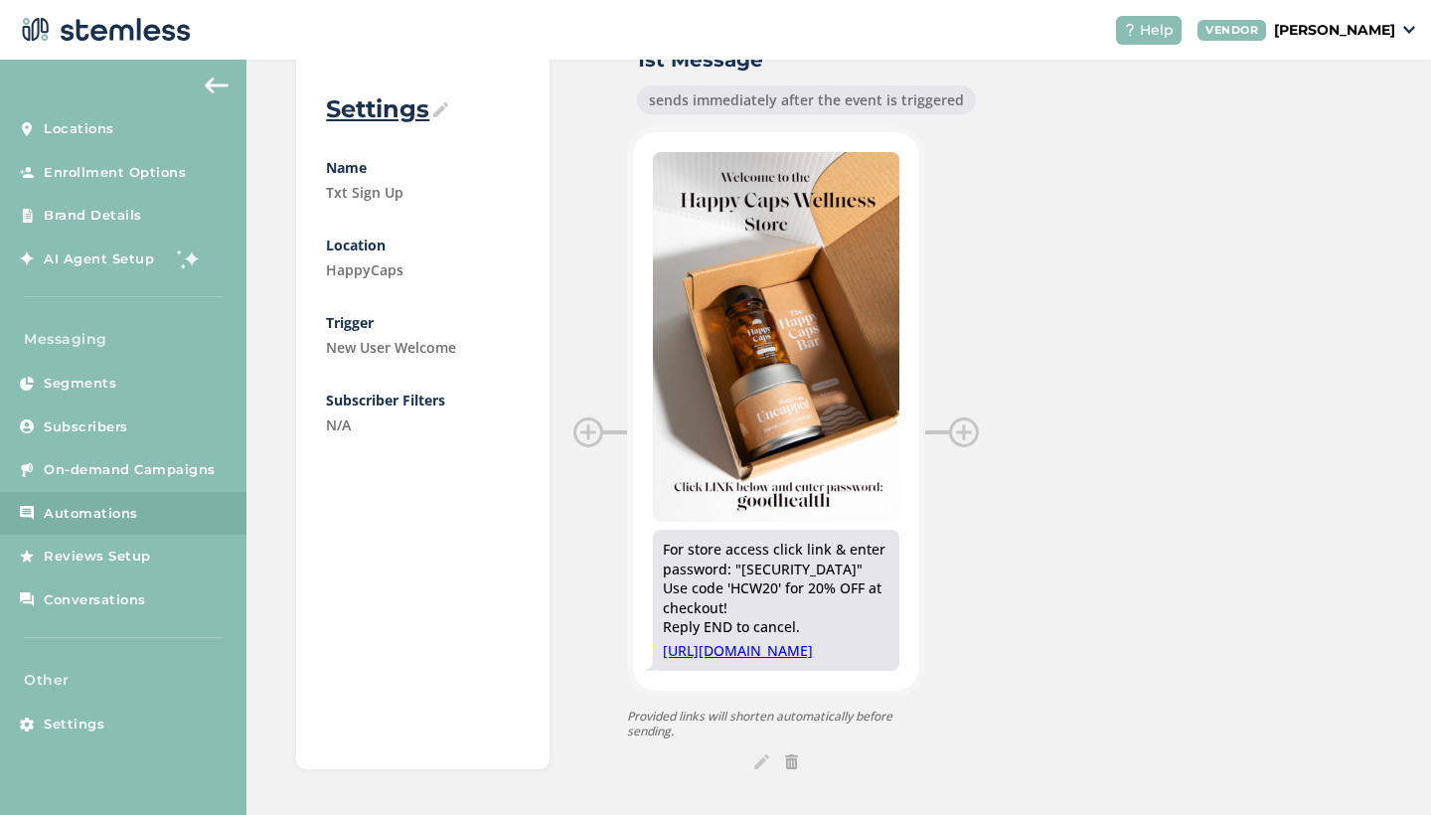
click at [758, 761] on img at bounding box center [761, 761] width 15 height 15
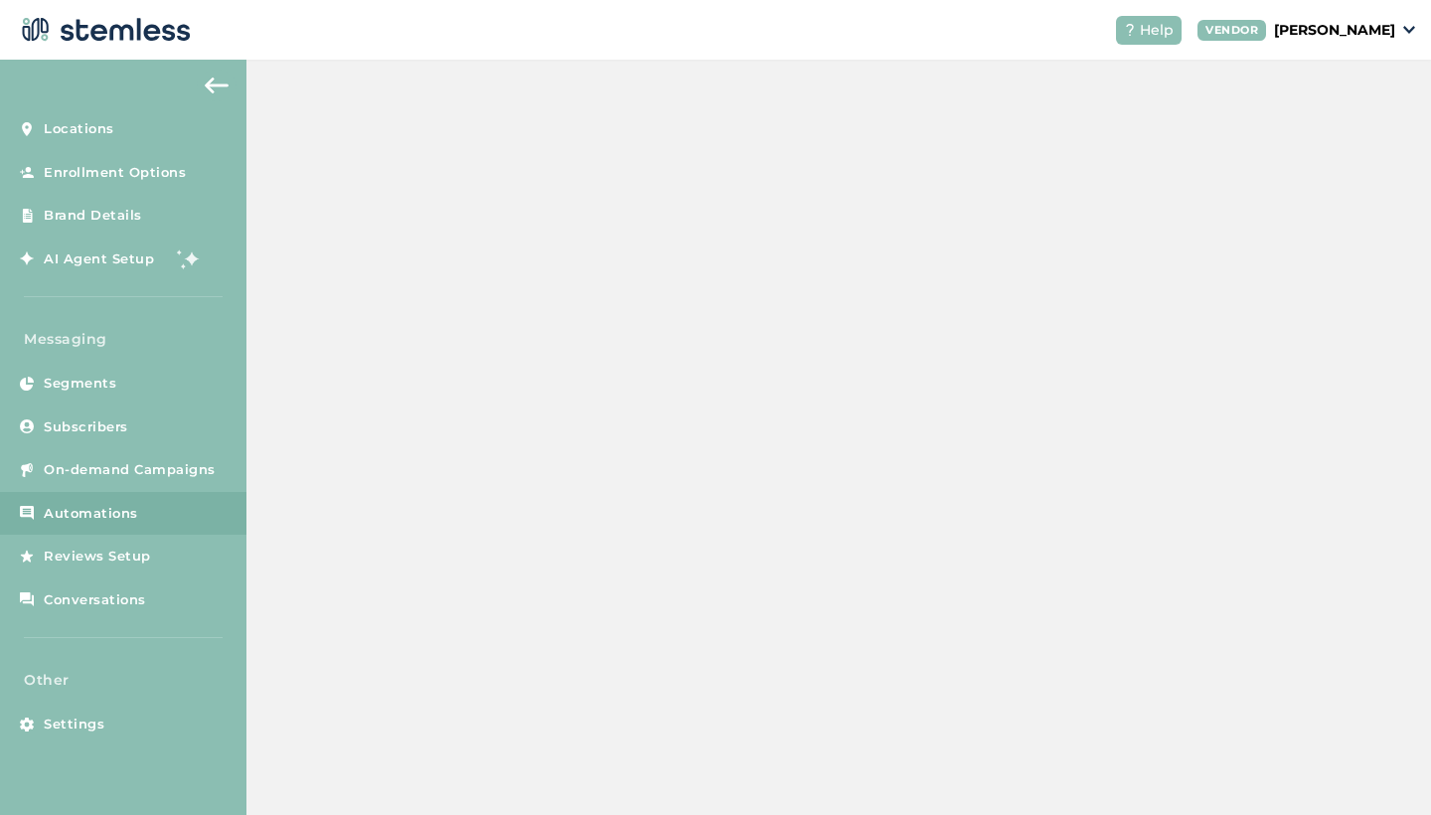
scroll to position [93, 0]
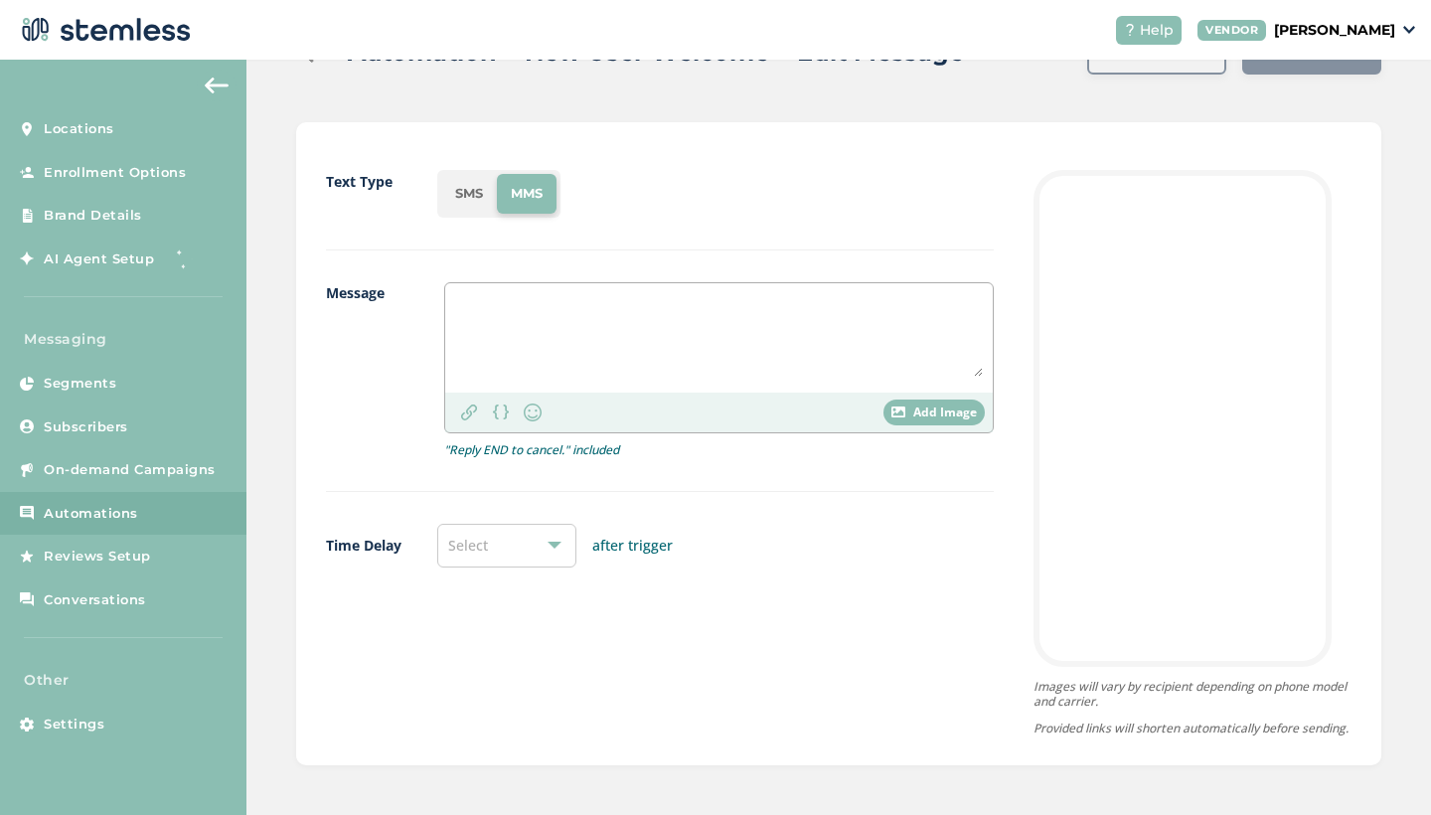
type textarea "For store access click link & enter password: "goodhealth" Use code 'HCW20' for…"
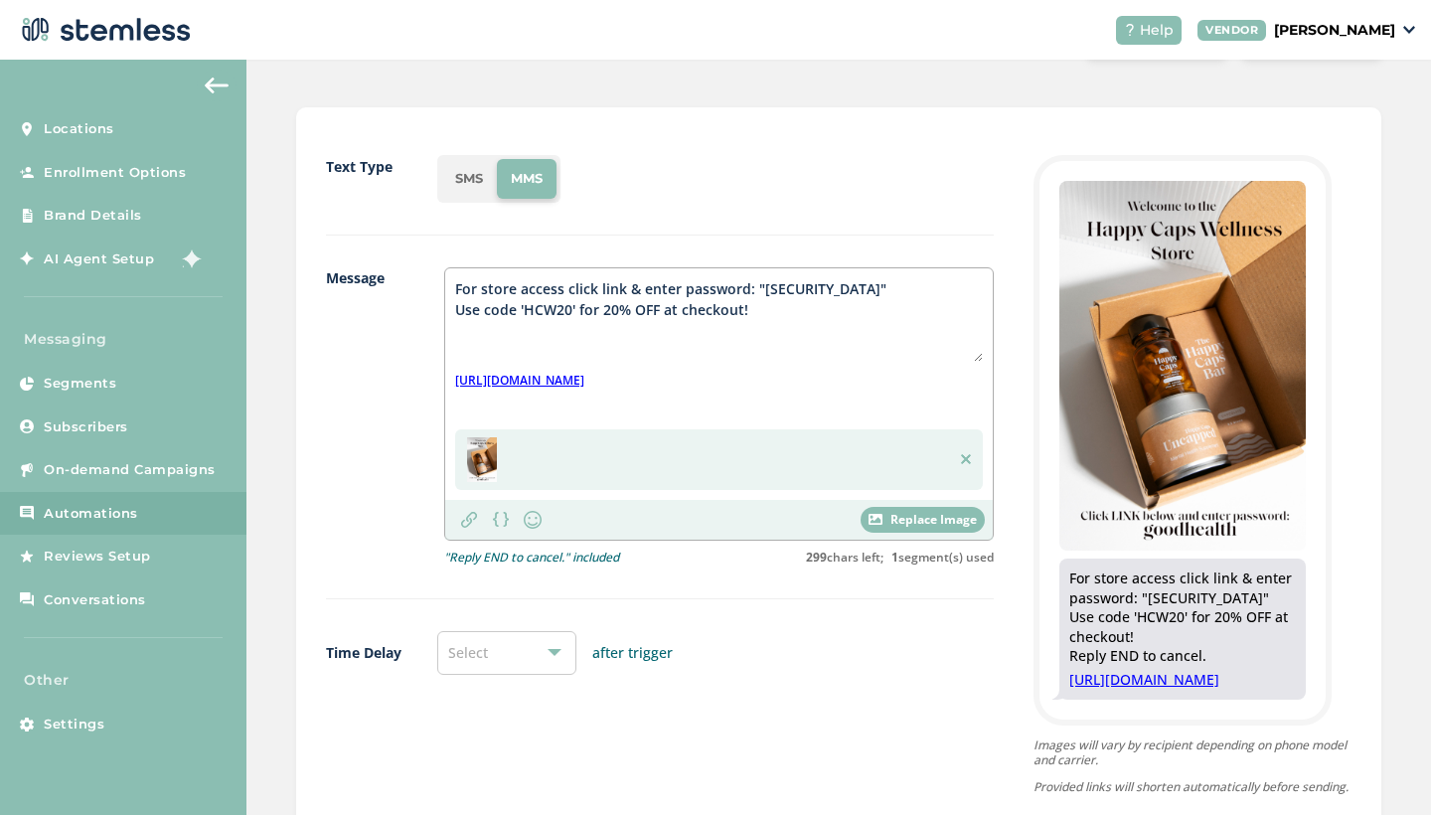
click at [684, 313] on textarea "For store access click link & enter password: "goodhealth" Use code 'HCW20' for…" at bounding box center [719, 319] width 528 height 83
click at [809, 318] on textarea "For store access click link & enter password: "goodhealth" Use code 'HCW20' for…" at bounding box center [719, 319] width 528 height 83
drag, startPoint x: 809, startPoint y: 318, endPoint x: 387, endPoint y: 236, distance: 430.3
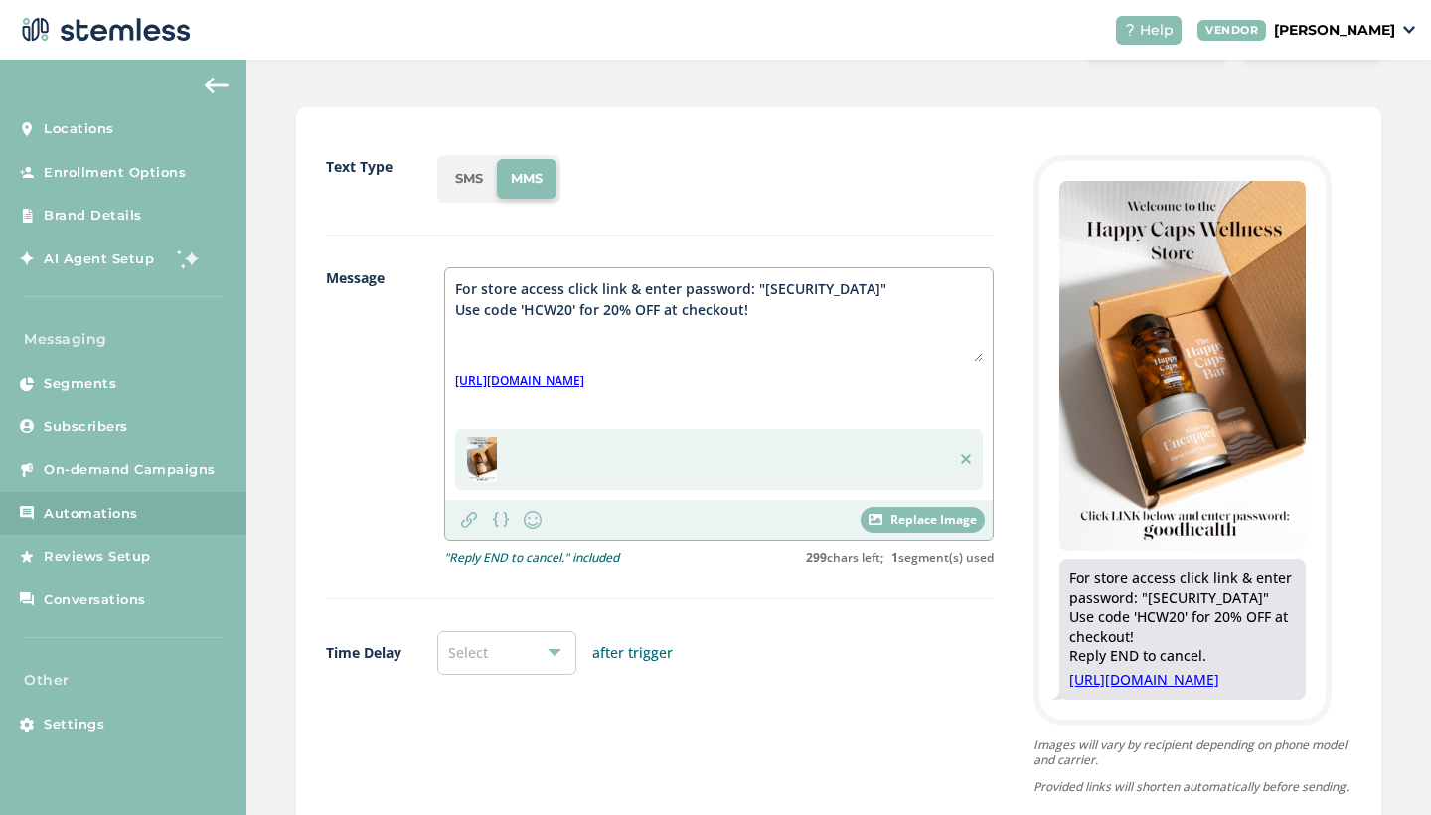
click at [387, 236] on div "Text Type SMS MMS Message For store access click link & enter password: "goodhe…" at bounding box center [660, 474] width 668 height 639
click at [212, 78] on img at bounding box center [217, 86] width 24 height 16
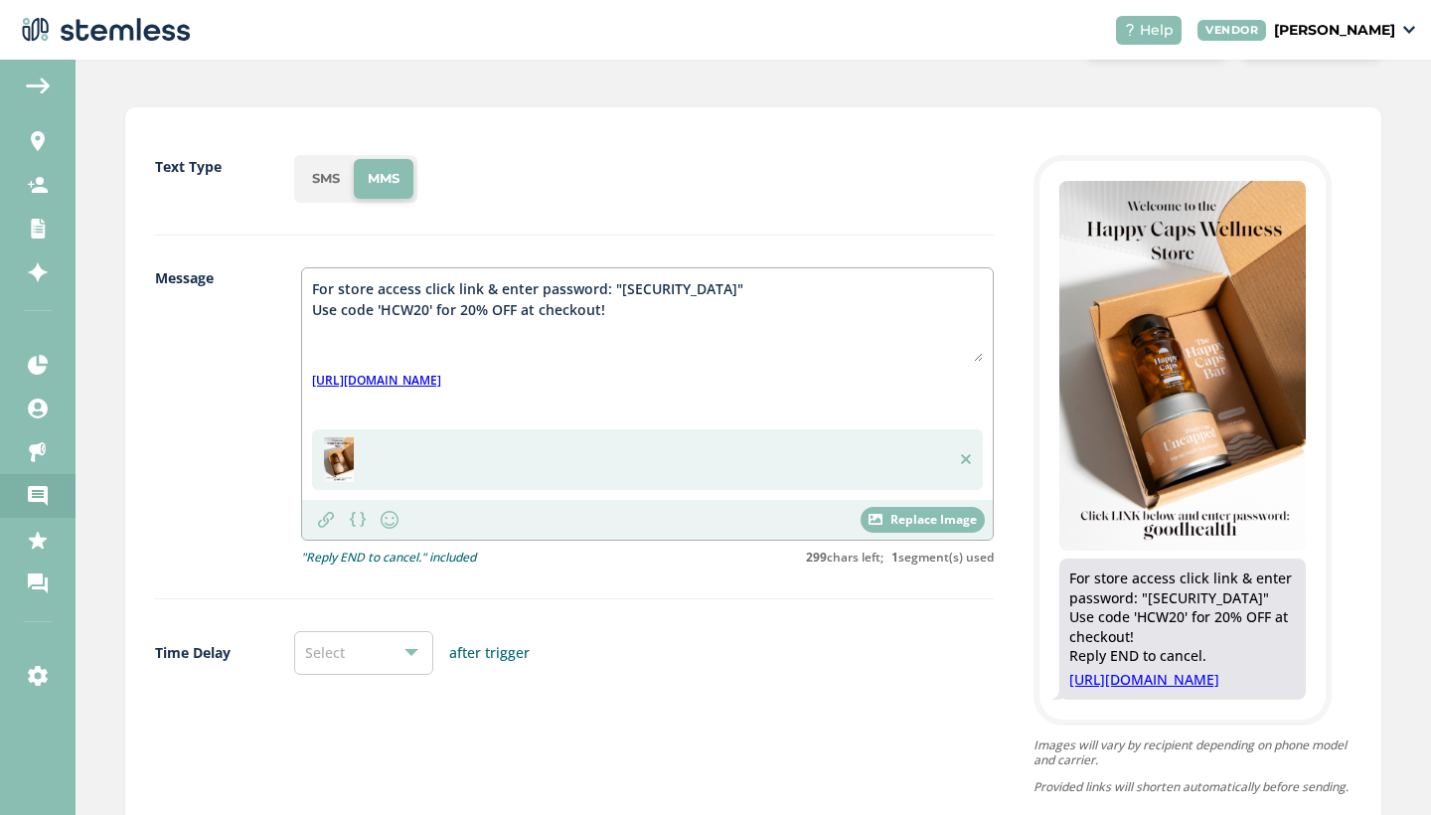
click at [135, 31] on img at bounding box center [103, 30] width 175 height 40
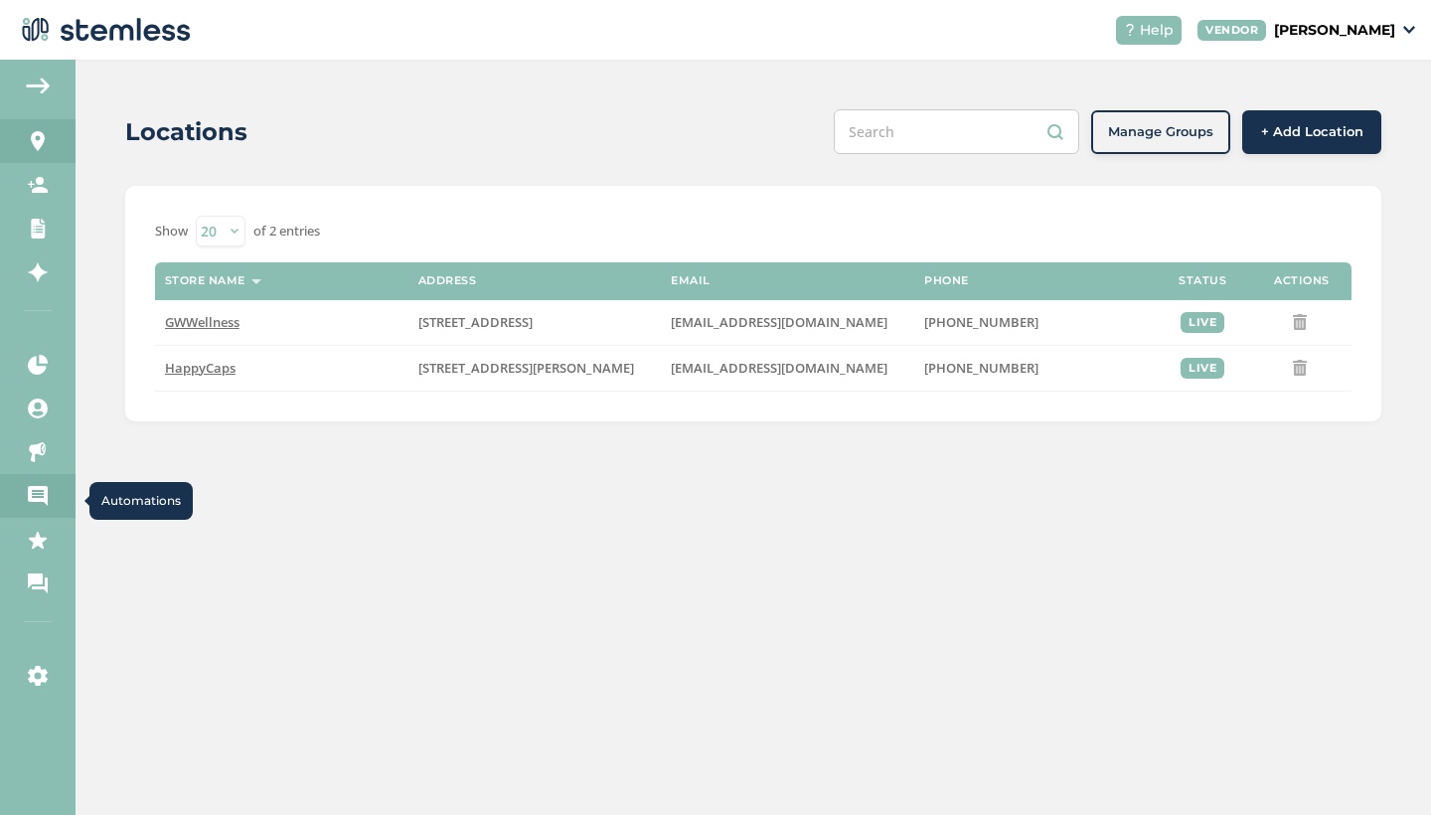
click at [37, 486] on icon at bounding box center [38, 496] width 20 height 20
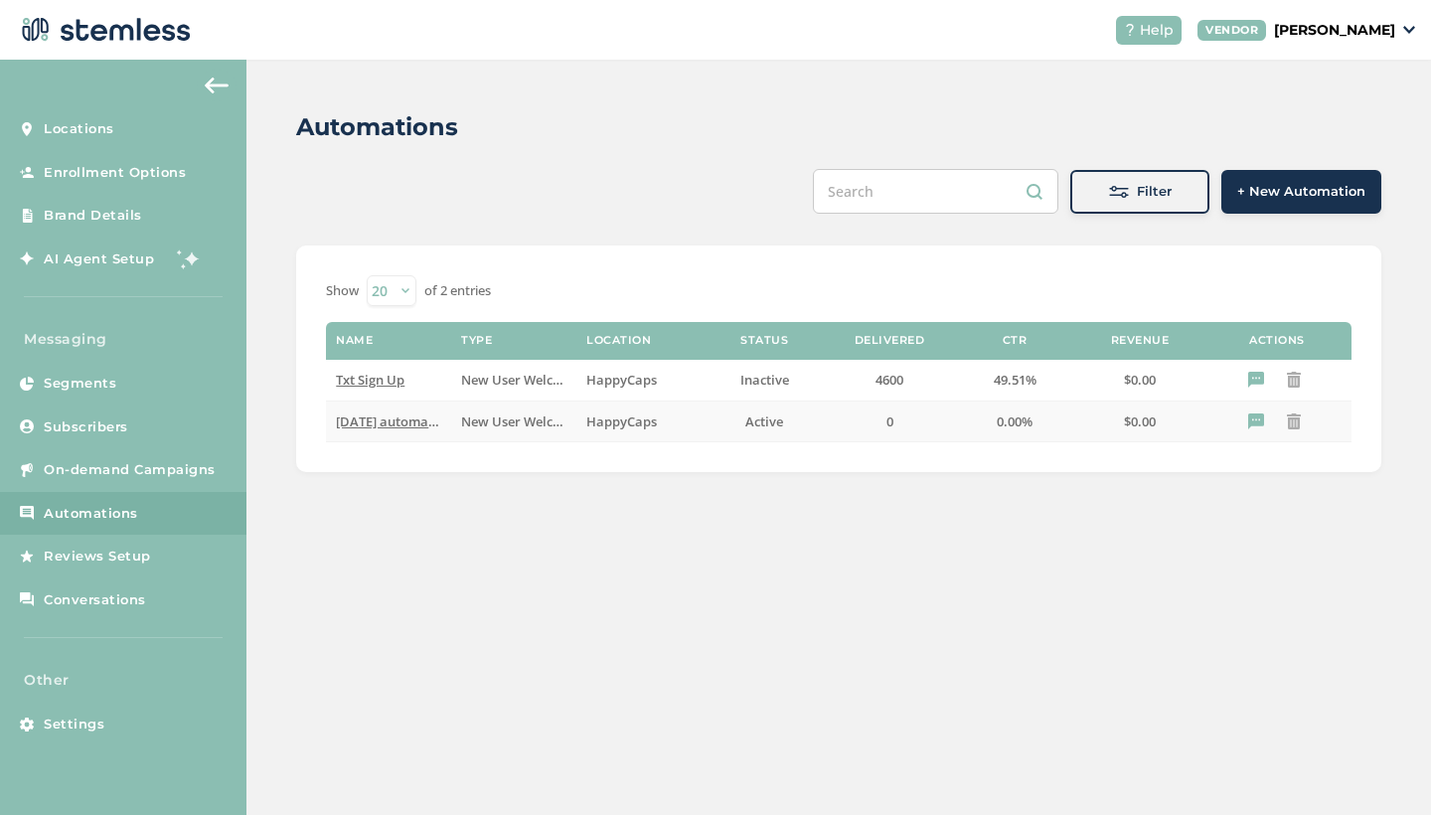
click at [398, 419] on span "[DATE] automation" at bounding box center [394, 421] width 117 height 18
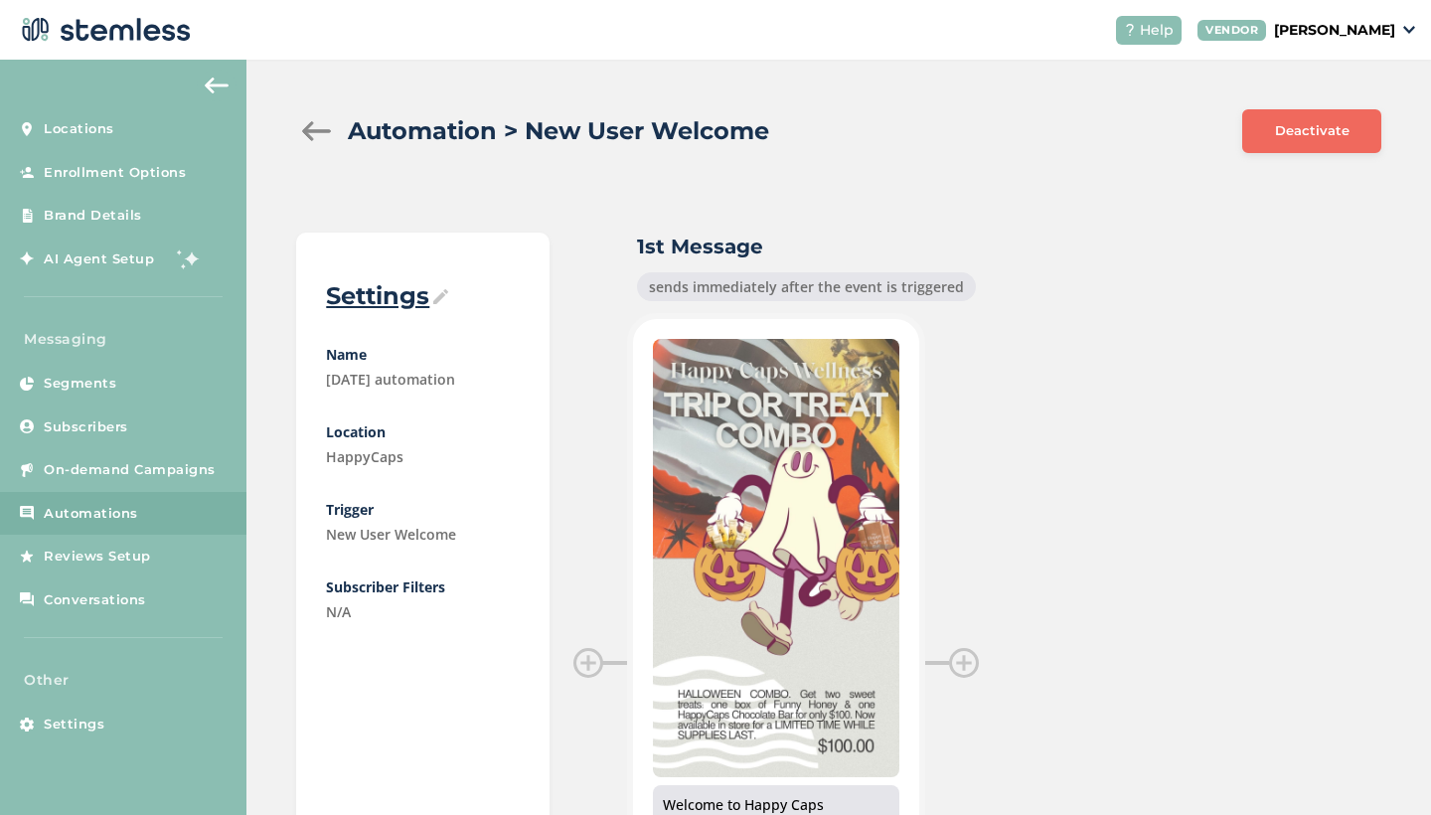
click at [309, 128] on div at bounding box center [316, 131] width 40 height 20
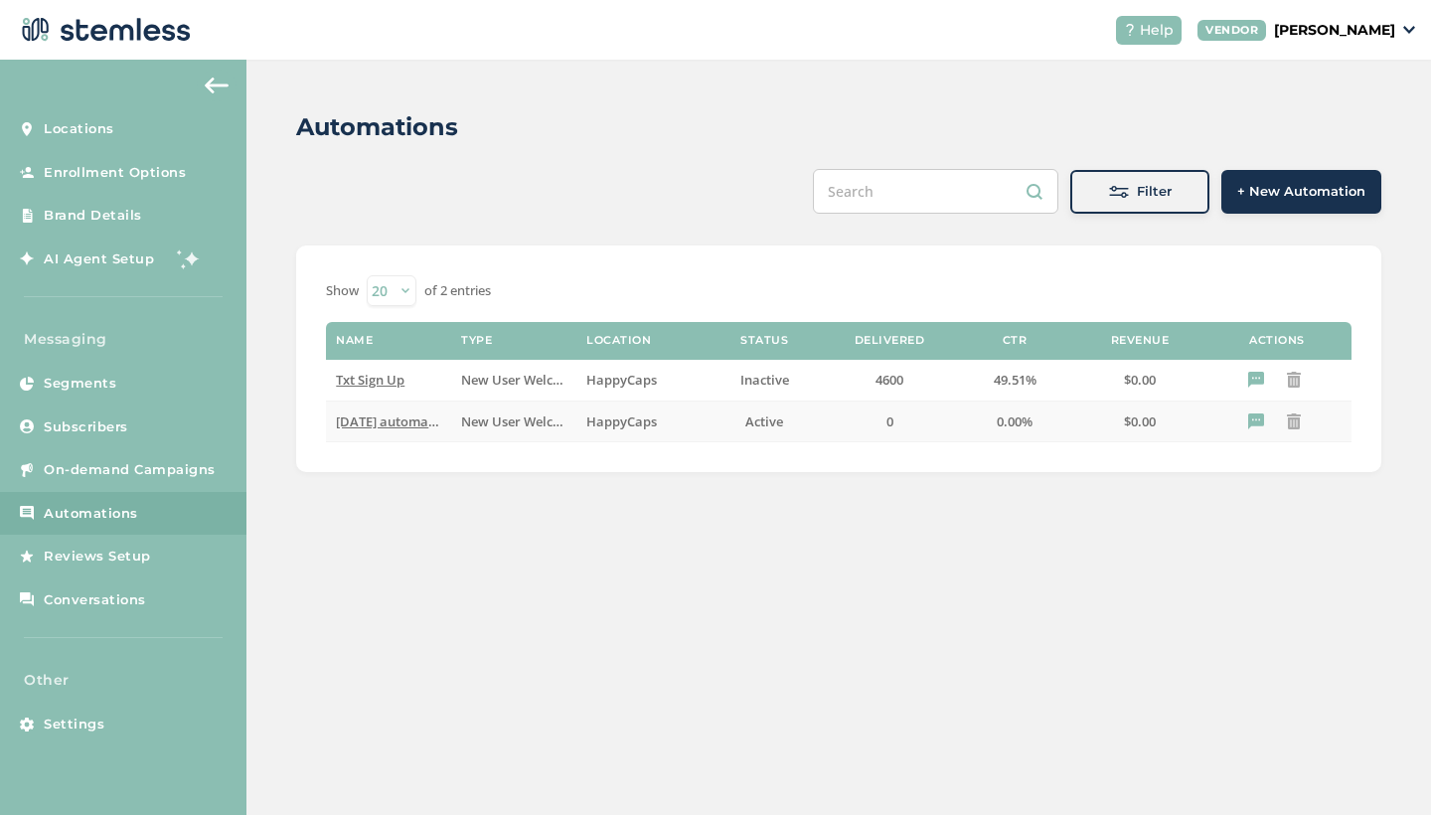
click at [370, 423] on span "[DATE] automation" at bounding box center [394, 421] width 117 height 18
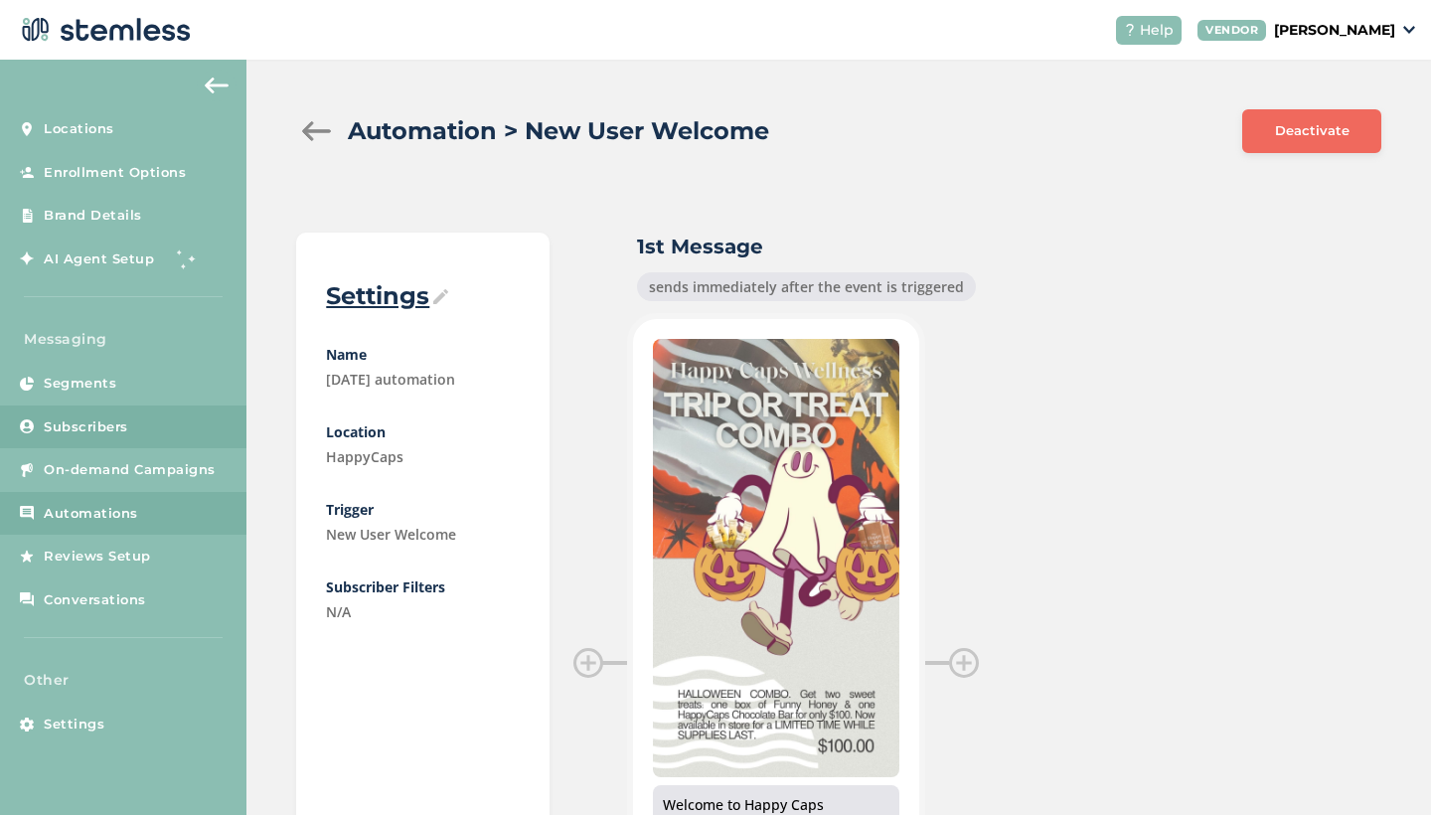
click at [84, 438] on link "Subscribers" at bounding box center [123, 427] width 246 height 44
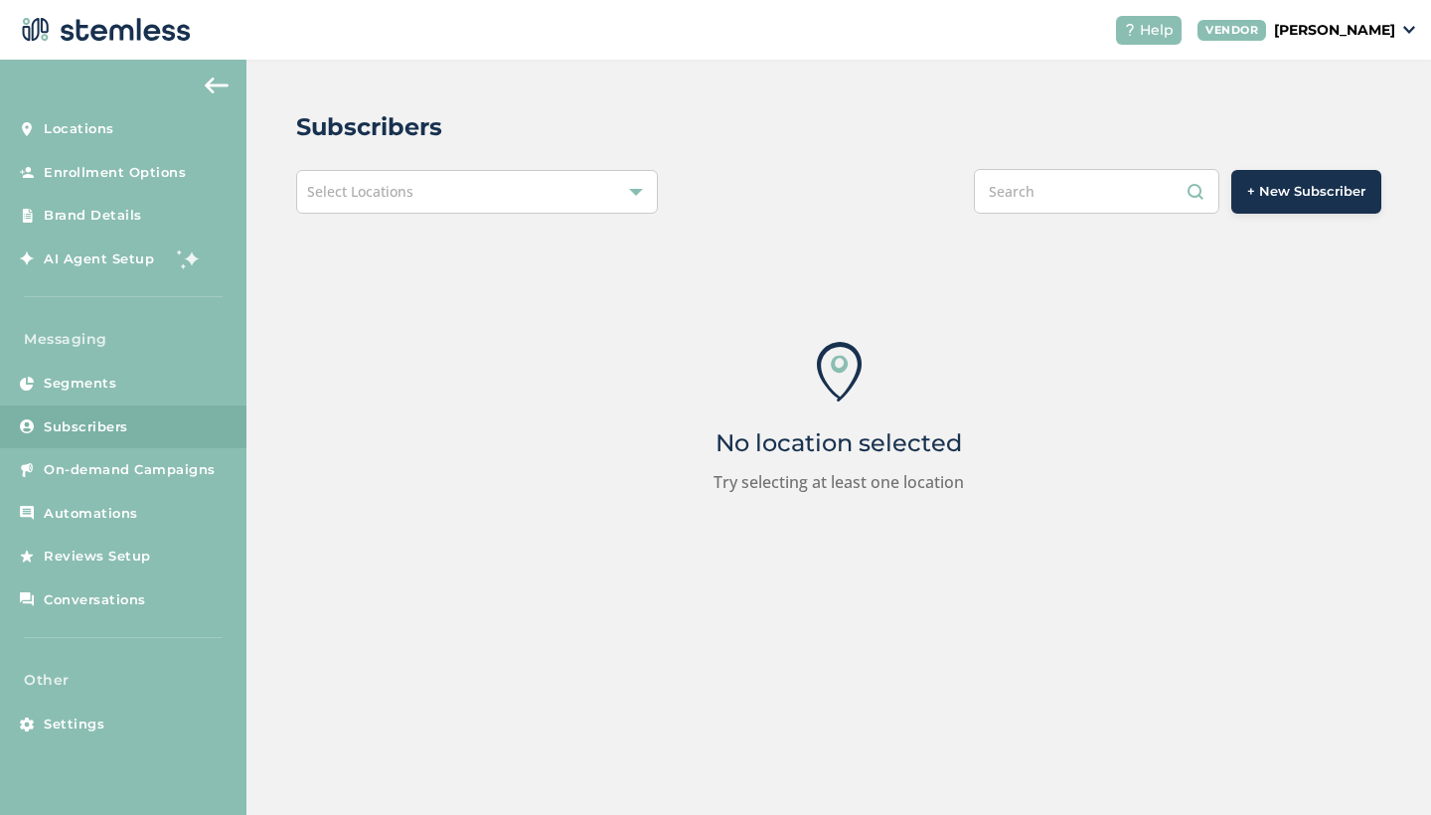
click at [488, 192] on div "Select Locations" at bounding box center [477, 192] width 362 height 44
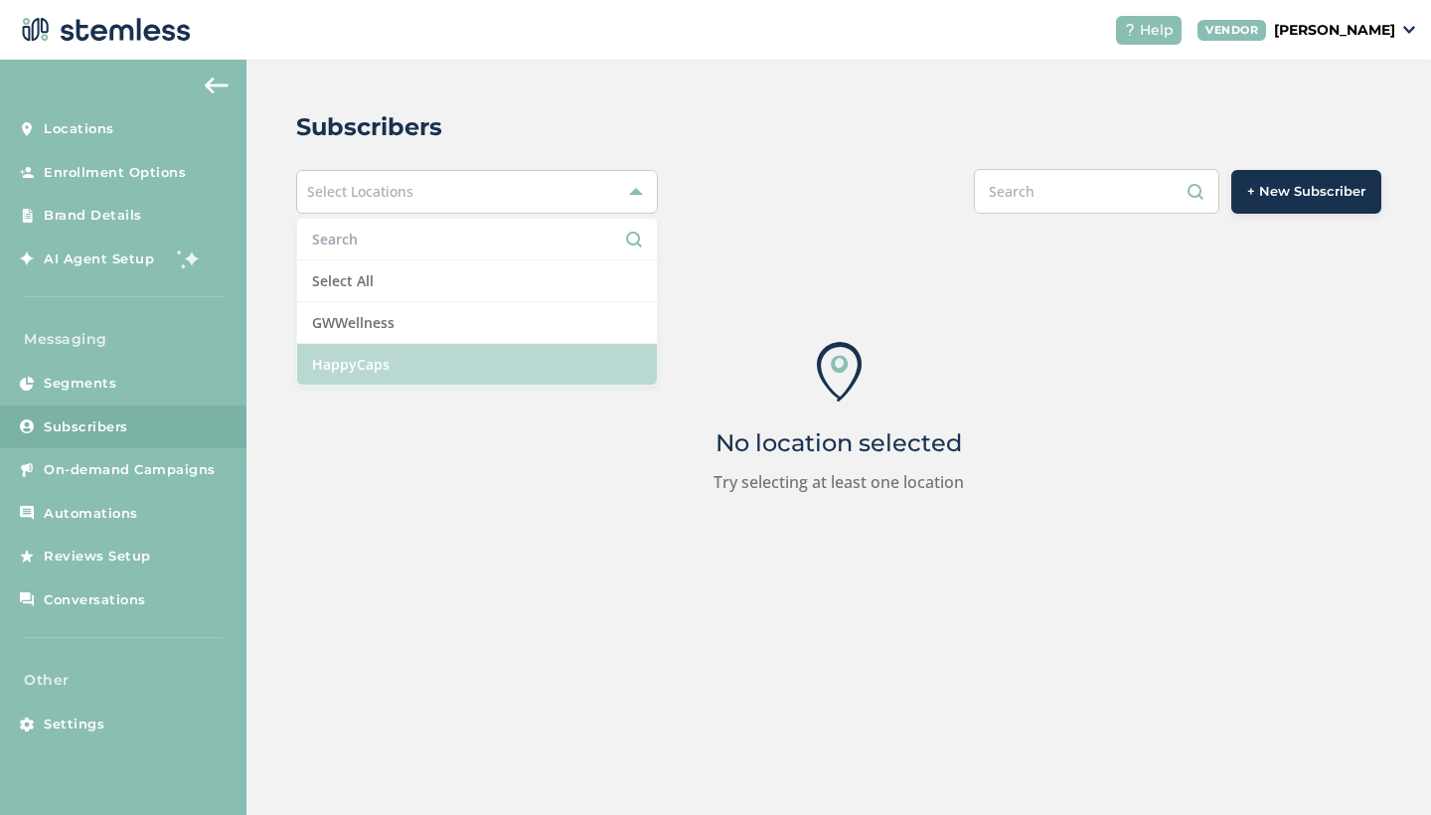
click at [400, 371] on li "HappyCaps" at bounding box center [477, 364] width 360 height 41
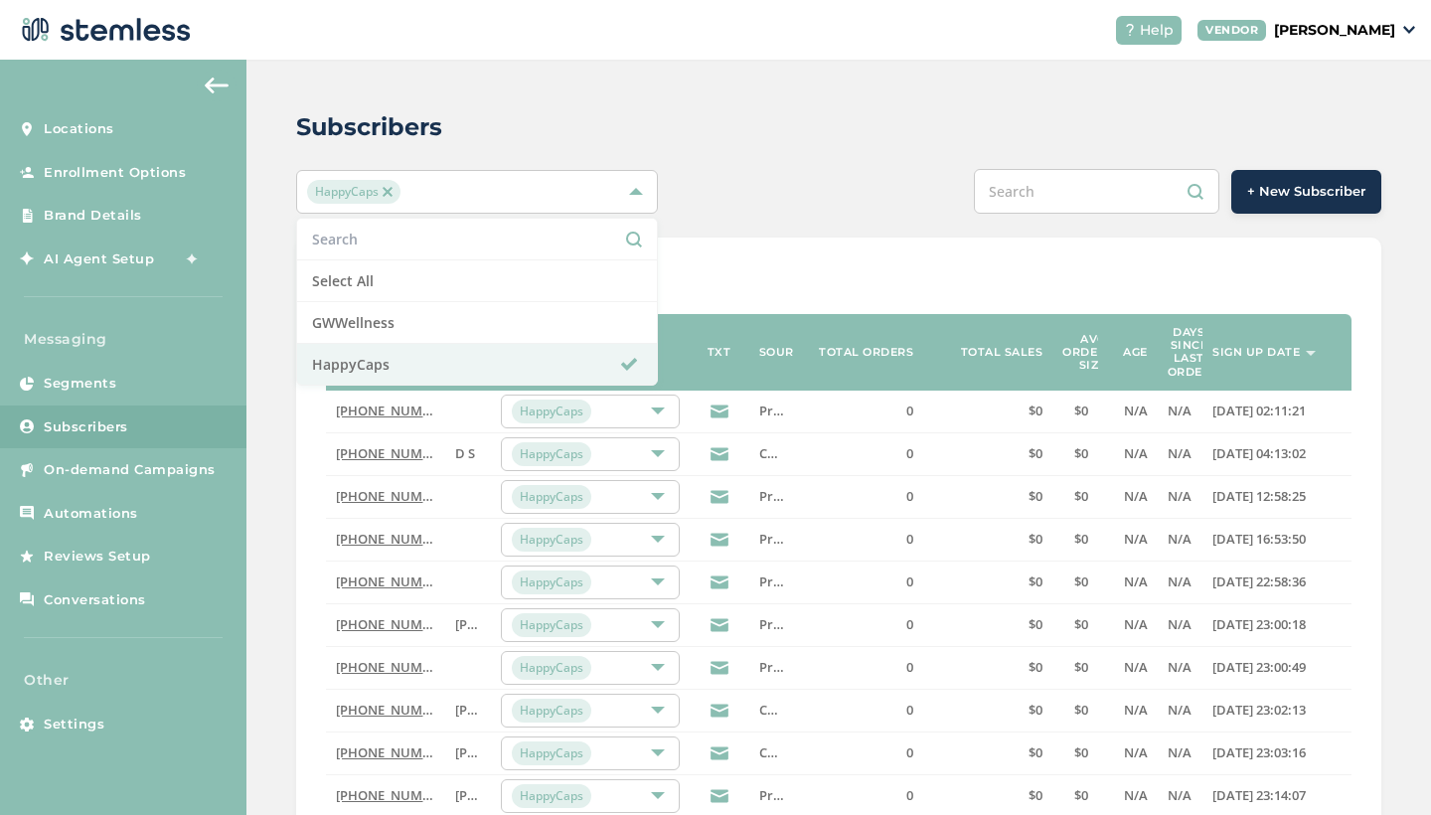
click at [737, 158] on div "Subscribers HappyCaps Select All GWWellness HappyCaps + New Subscriber Show 20 …" at bounding box center [838, 721] width 1185 height 1323
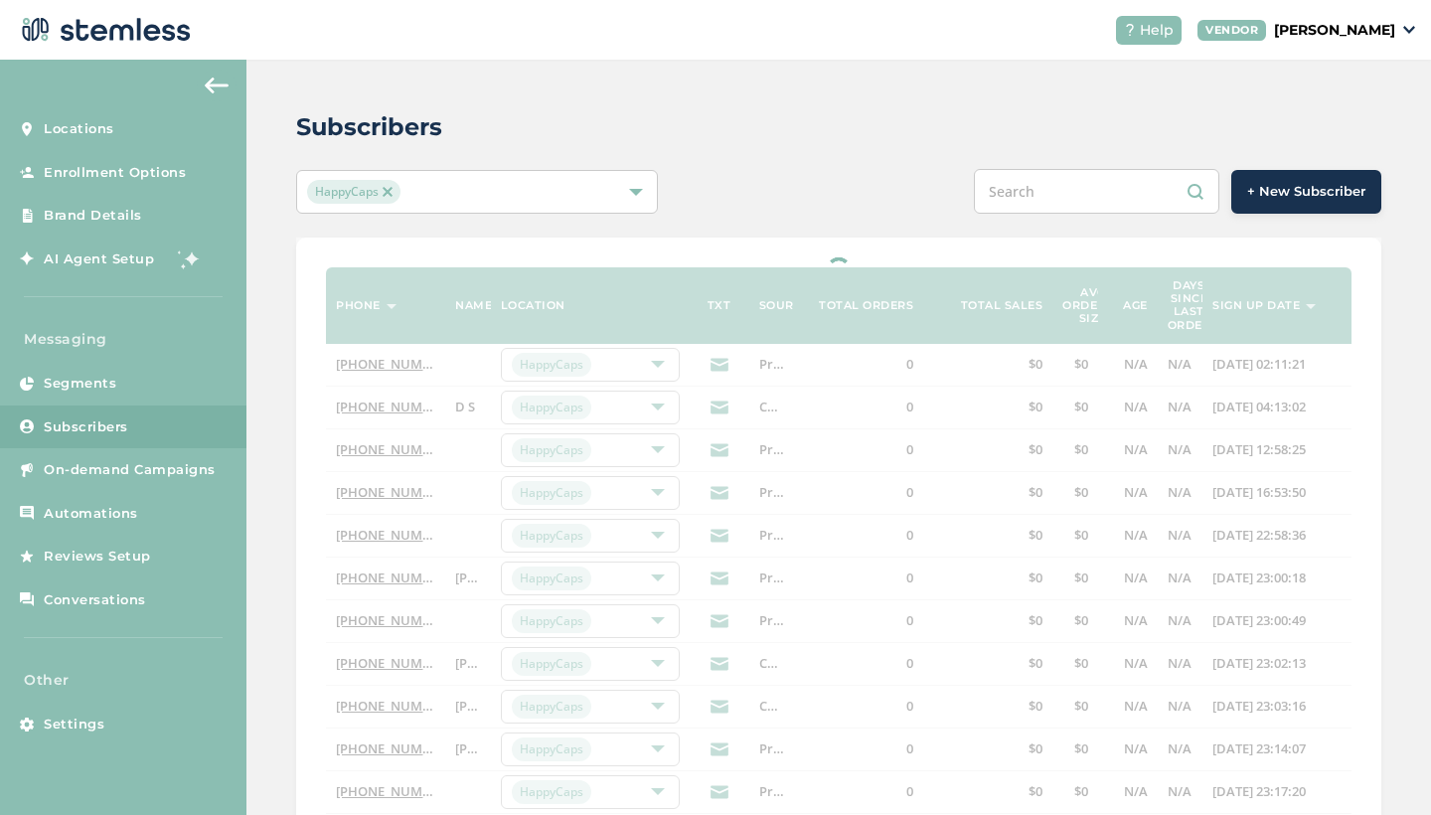
select select "100"
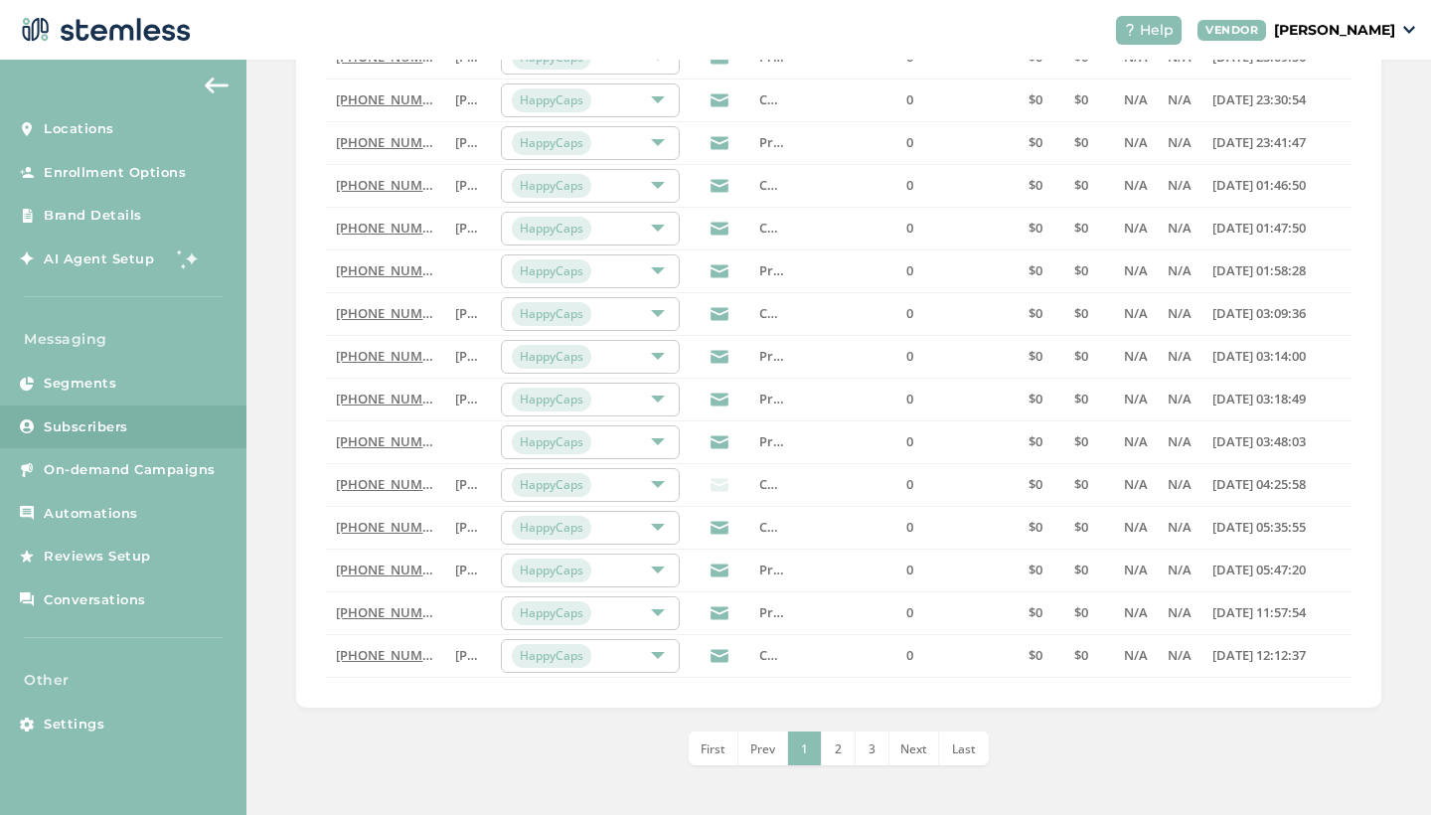
scroll to position [3985, 0]
click at [969, 758] on li "Last" at bounding box center [964, 749] width 50 height 34
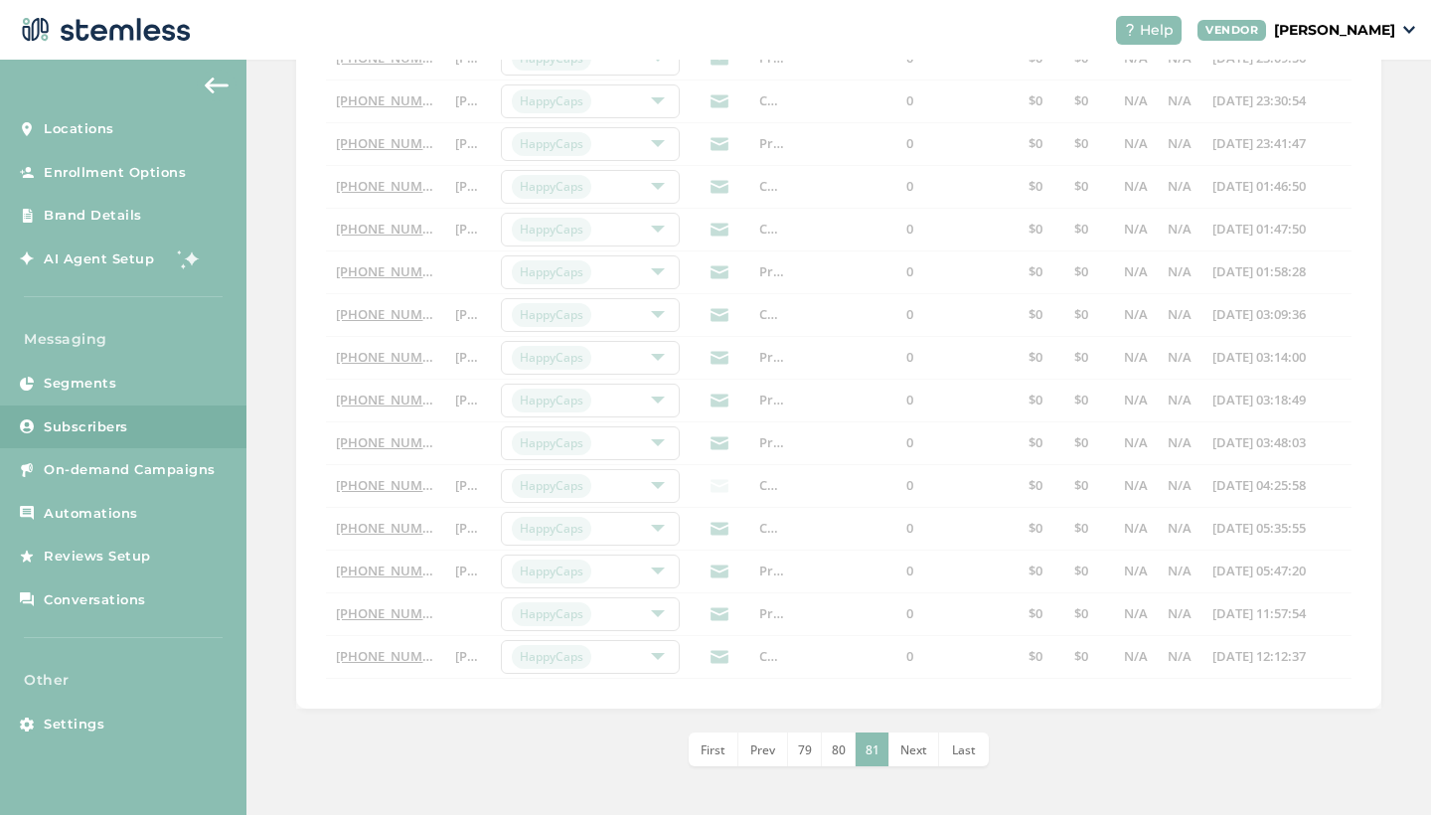
scroll to position [2233, 0]
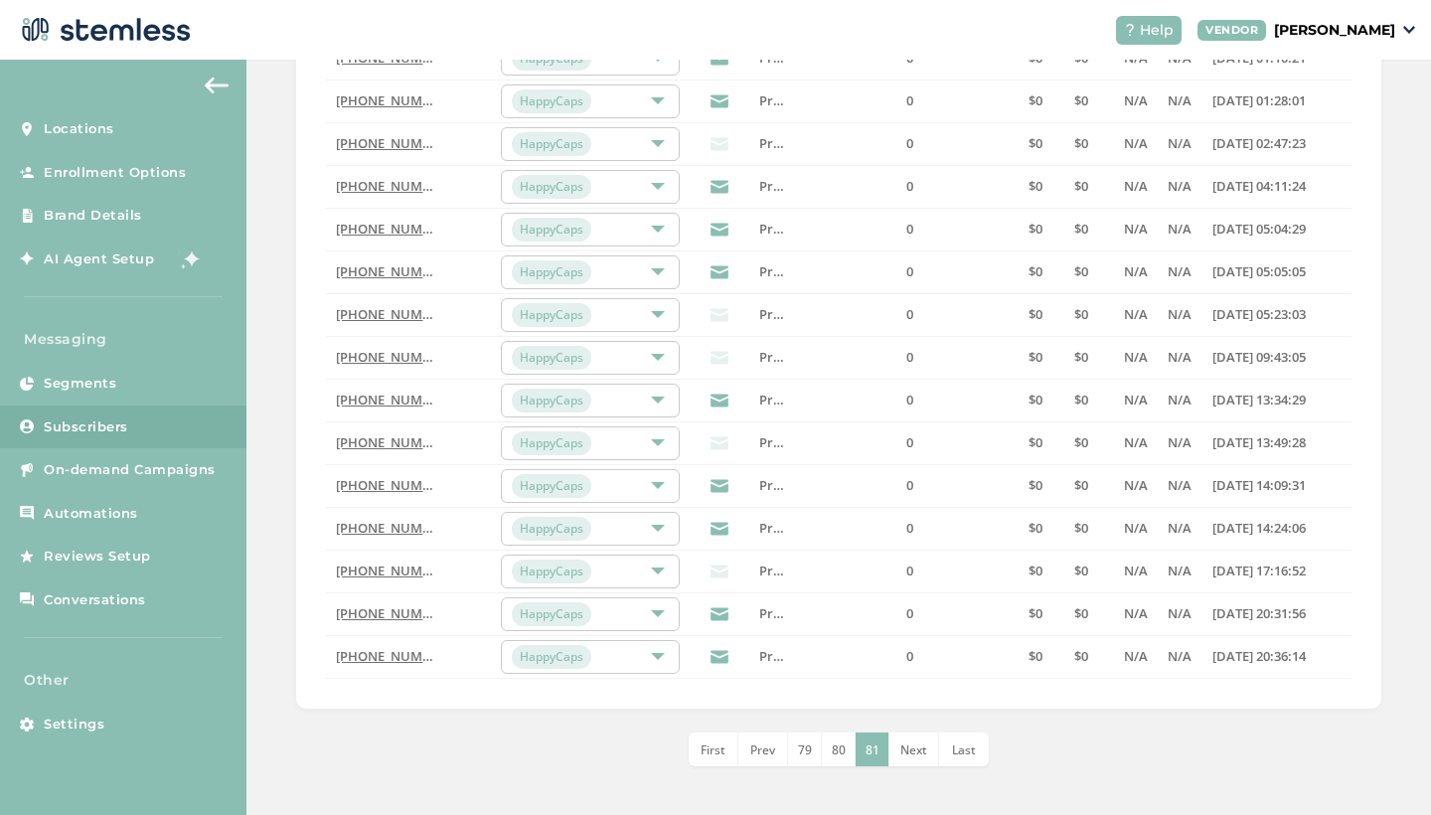
click at [226, 85] on img at bounding box center [217, 86] width 24 height 16
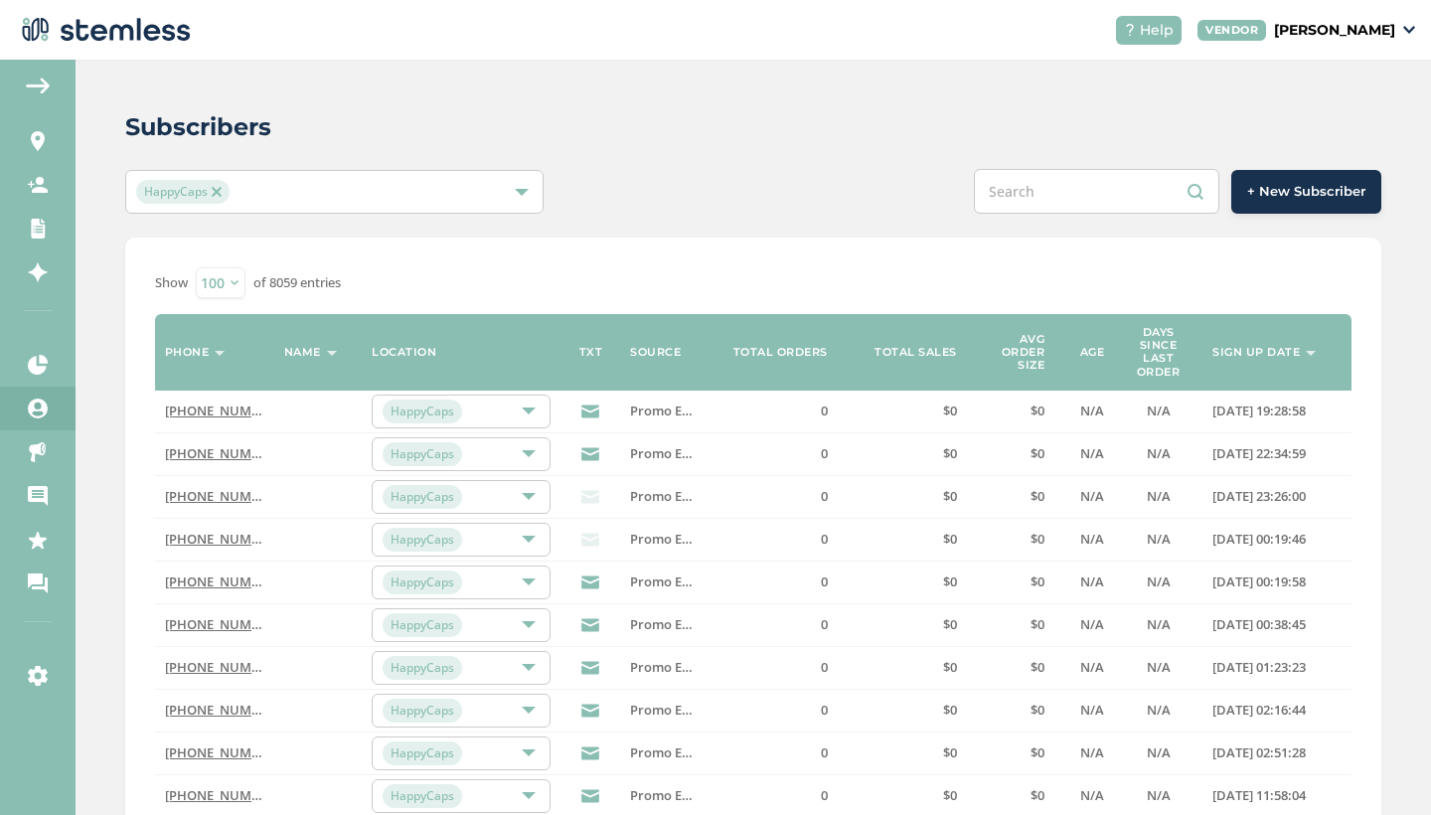
scroll to position [0, 0]
click at [42, 366] on icon at bounding box center [38, 365] width 20 height 20
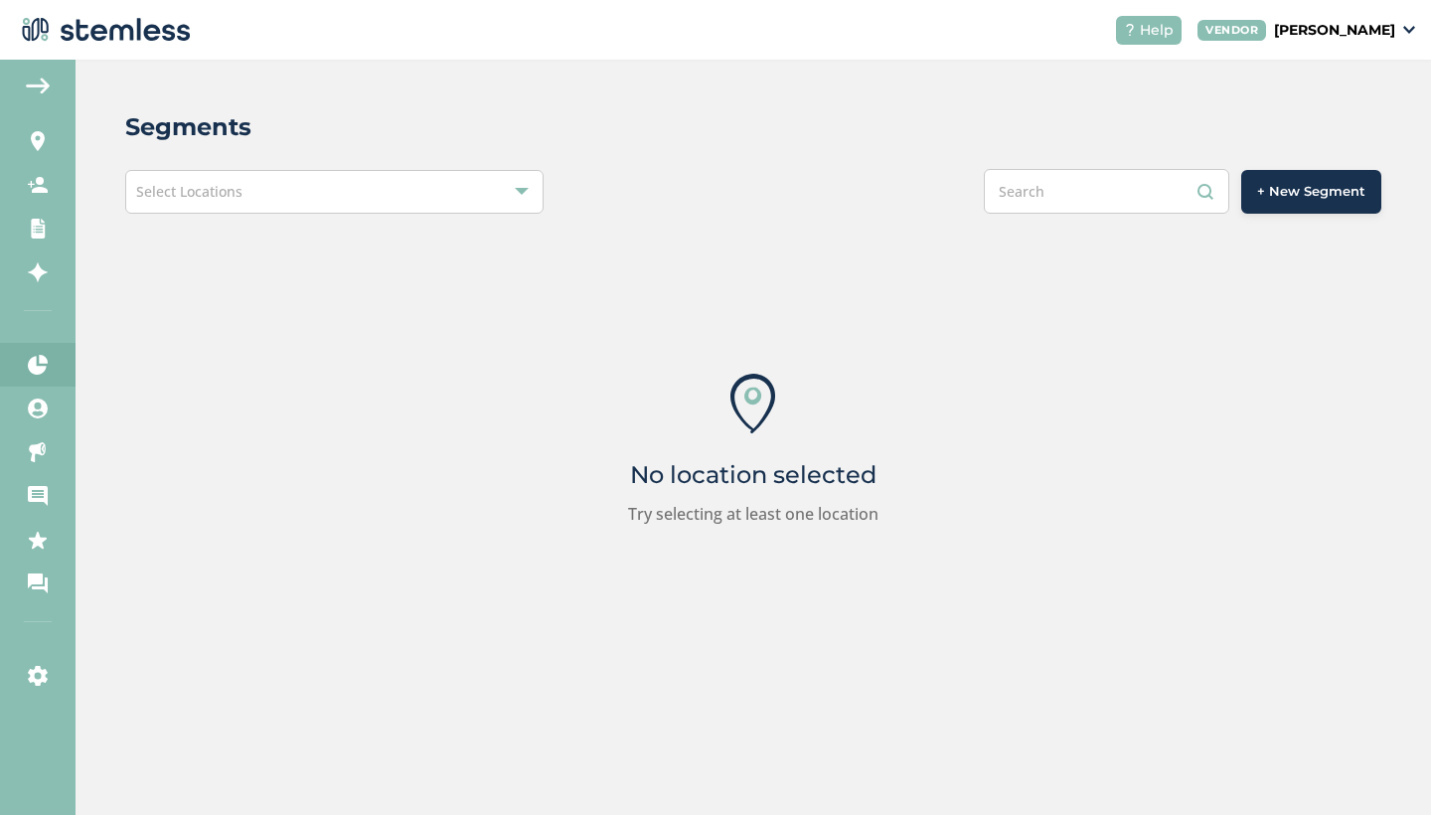
click at [265, 199] on div "Select Locations" at bounding box center [334, 192] width 418 height 44
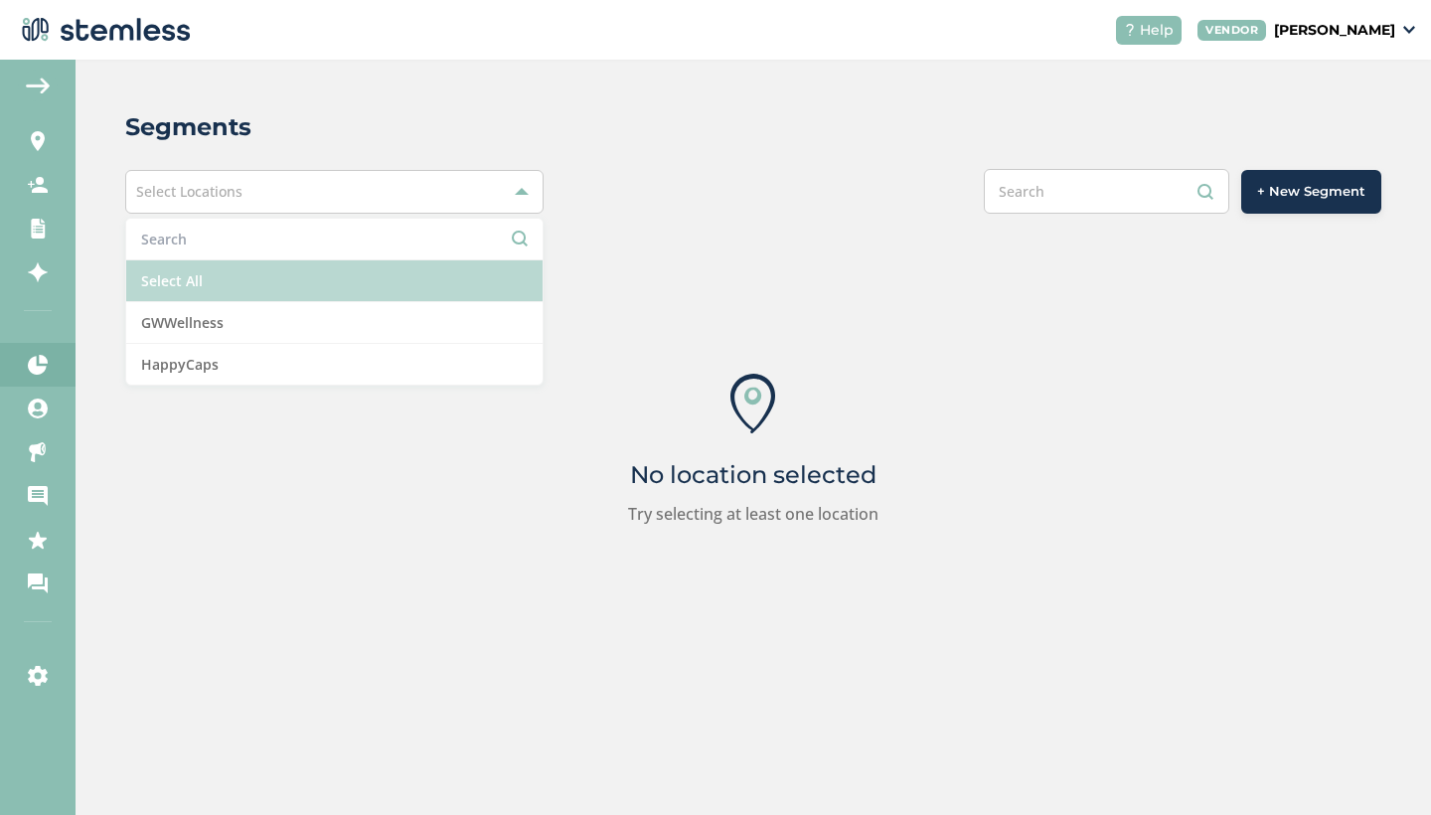
click at [241, 275] on li "Select All" at bounding box center [334, 281] width 416 height 42
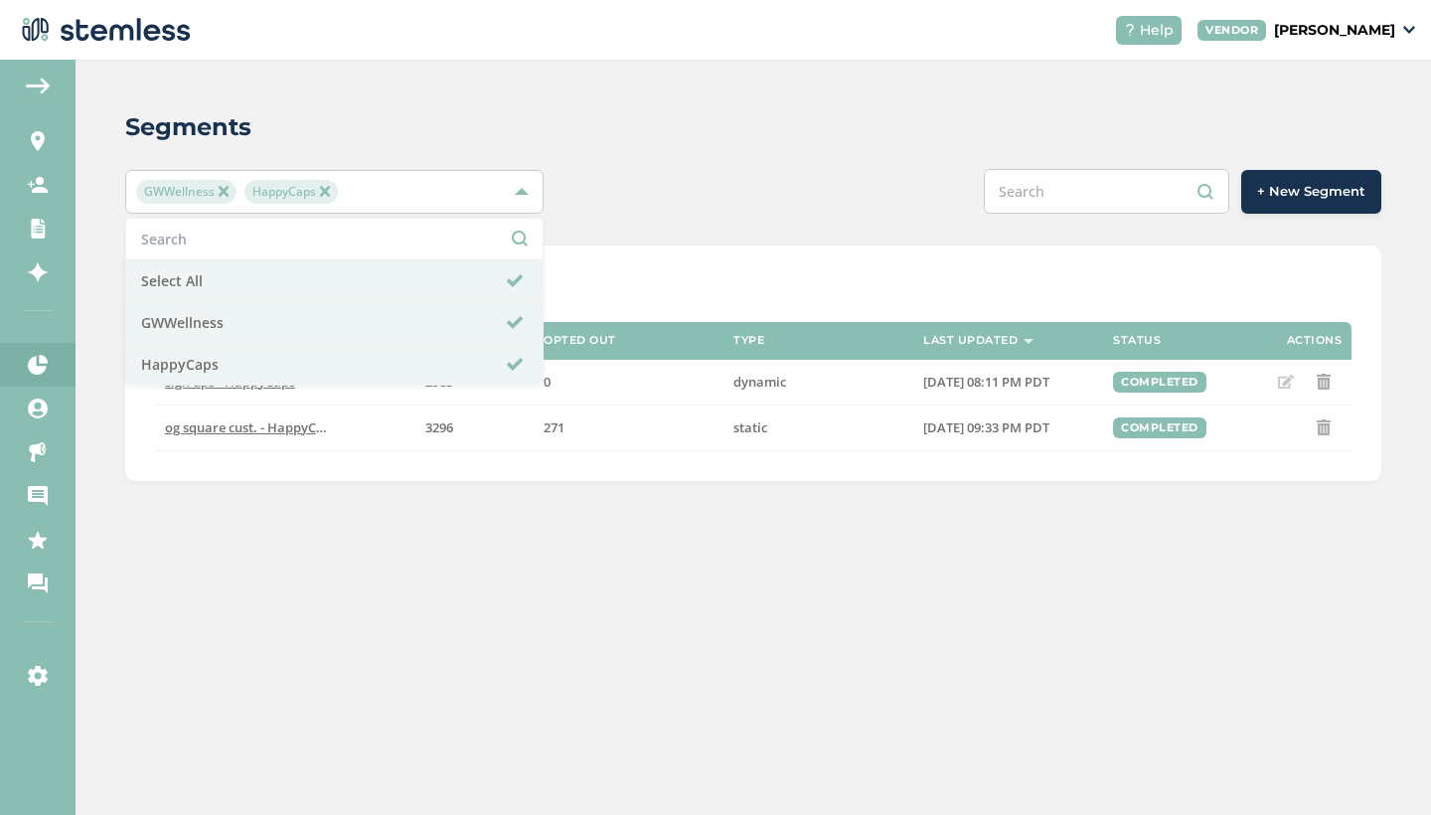
click at [610, 192] on div "GWWellness HappyCaps Select All GWWellness HappyCaps + New Segment" at bounding box center [753, 191] width 1256 height 45
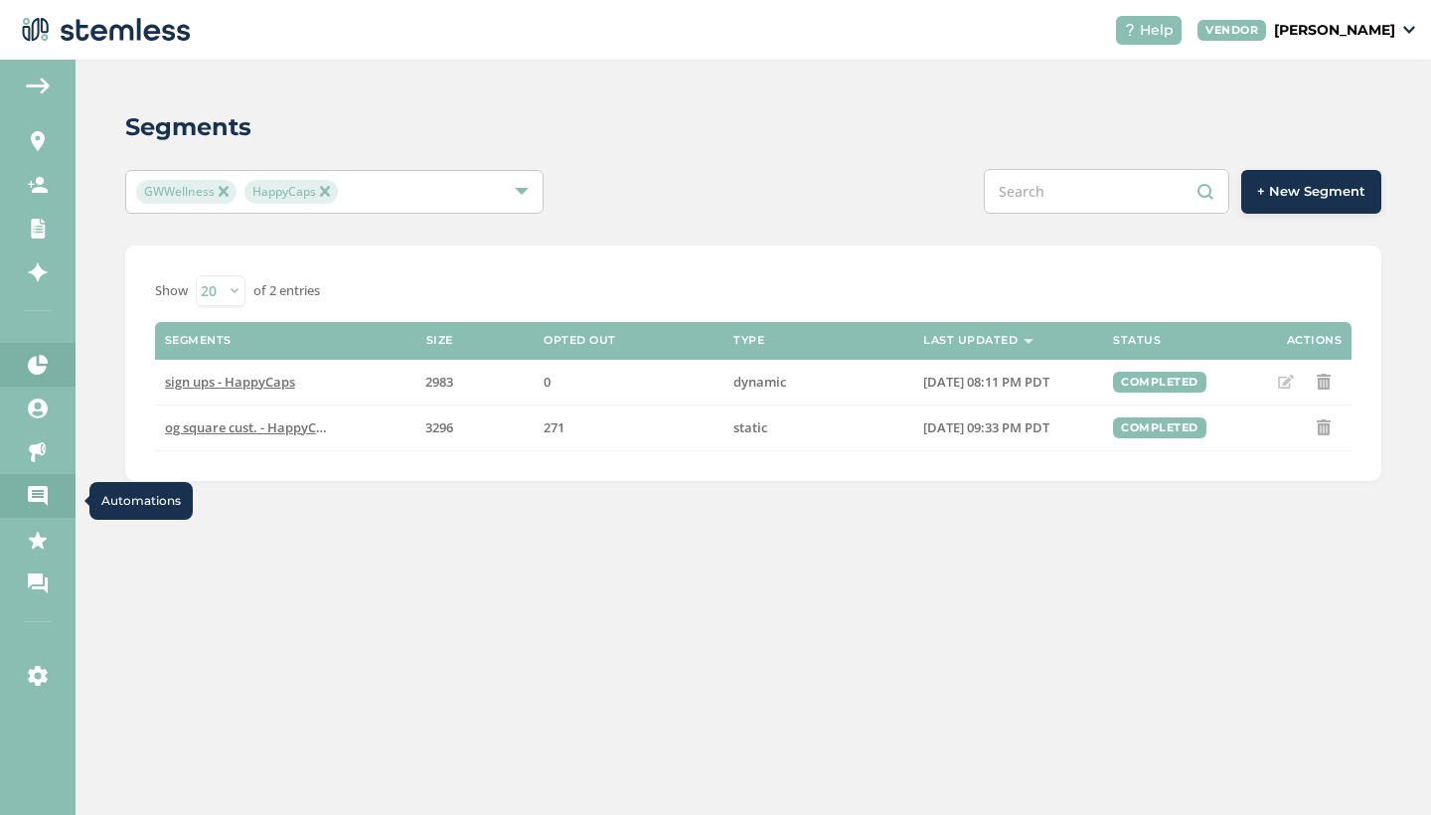
click at [50, 485] on link "Automations" at bounding box center [38, 496] width 76 height 44
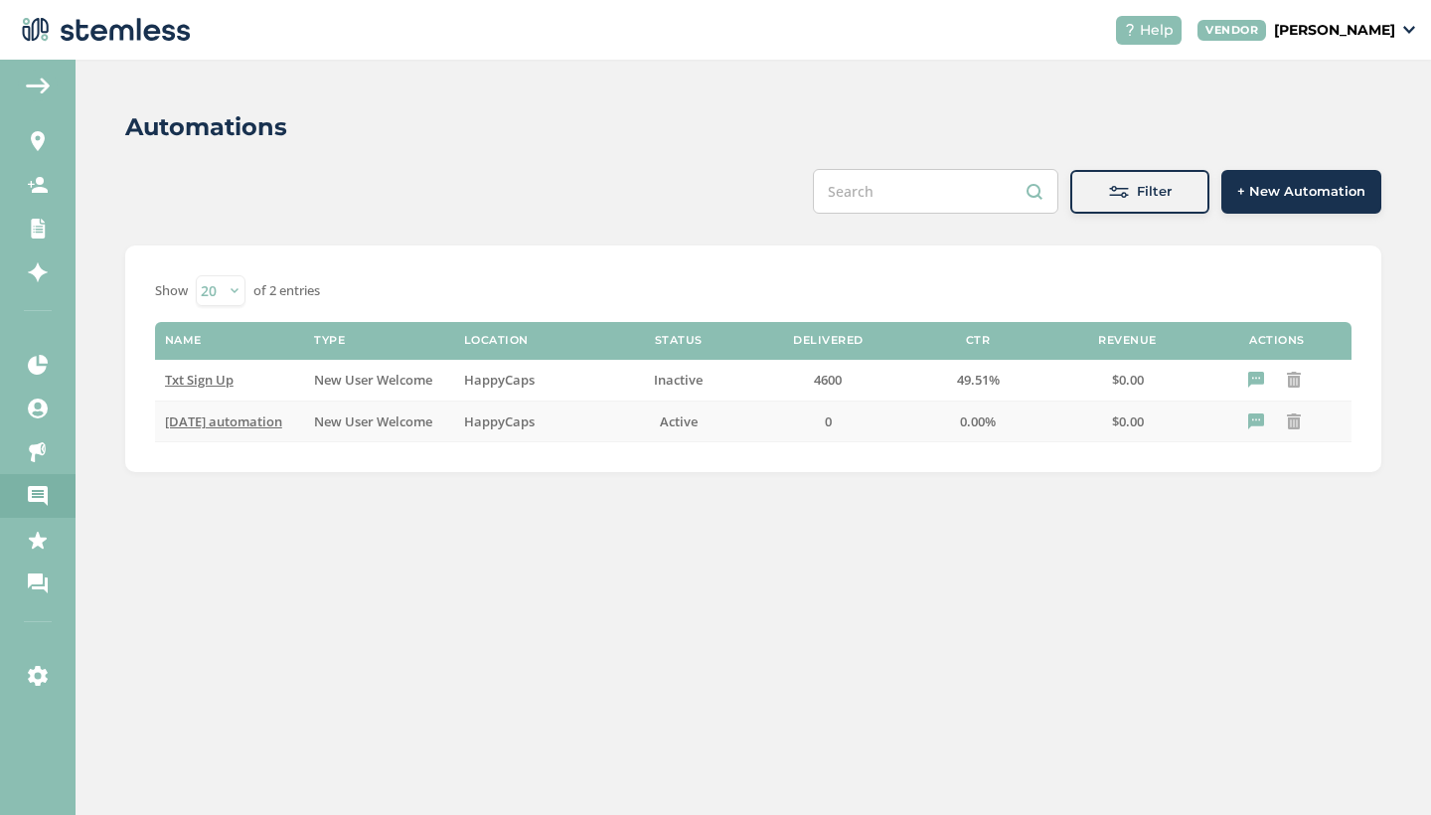
click at [230, 416] on span "[DATE] automation" at bounding box center [223, 421] width 117 height 18
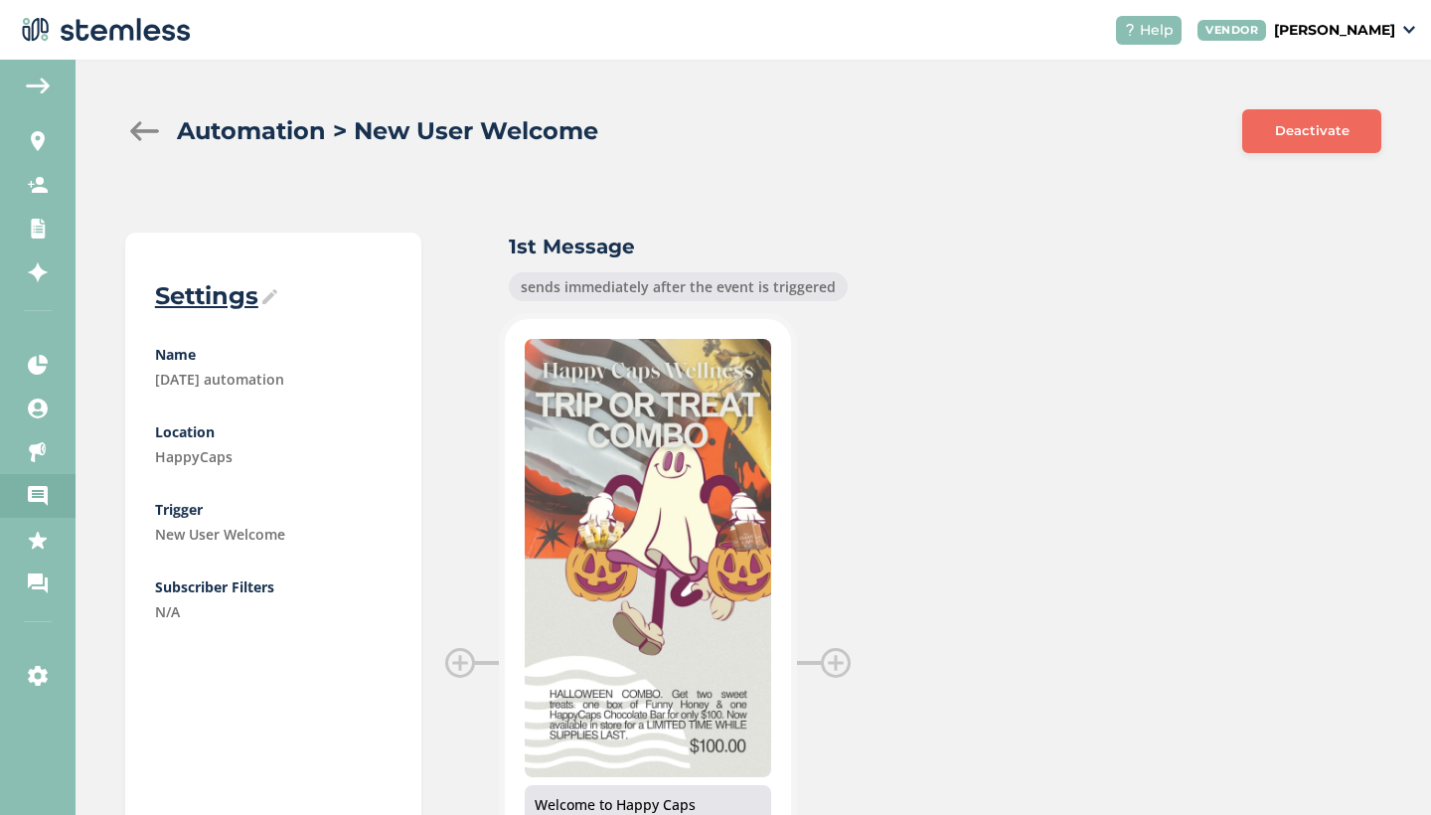
click at [44, 85] on img at bounding box center [38, 86] width 24 height 16
